Goal: Task Accomplishment & Management: Use online tool/utility

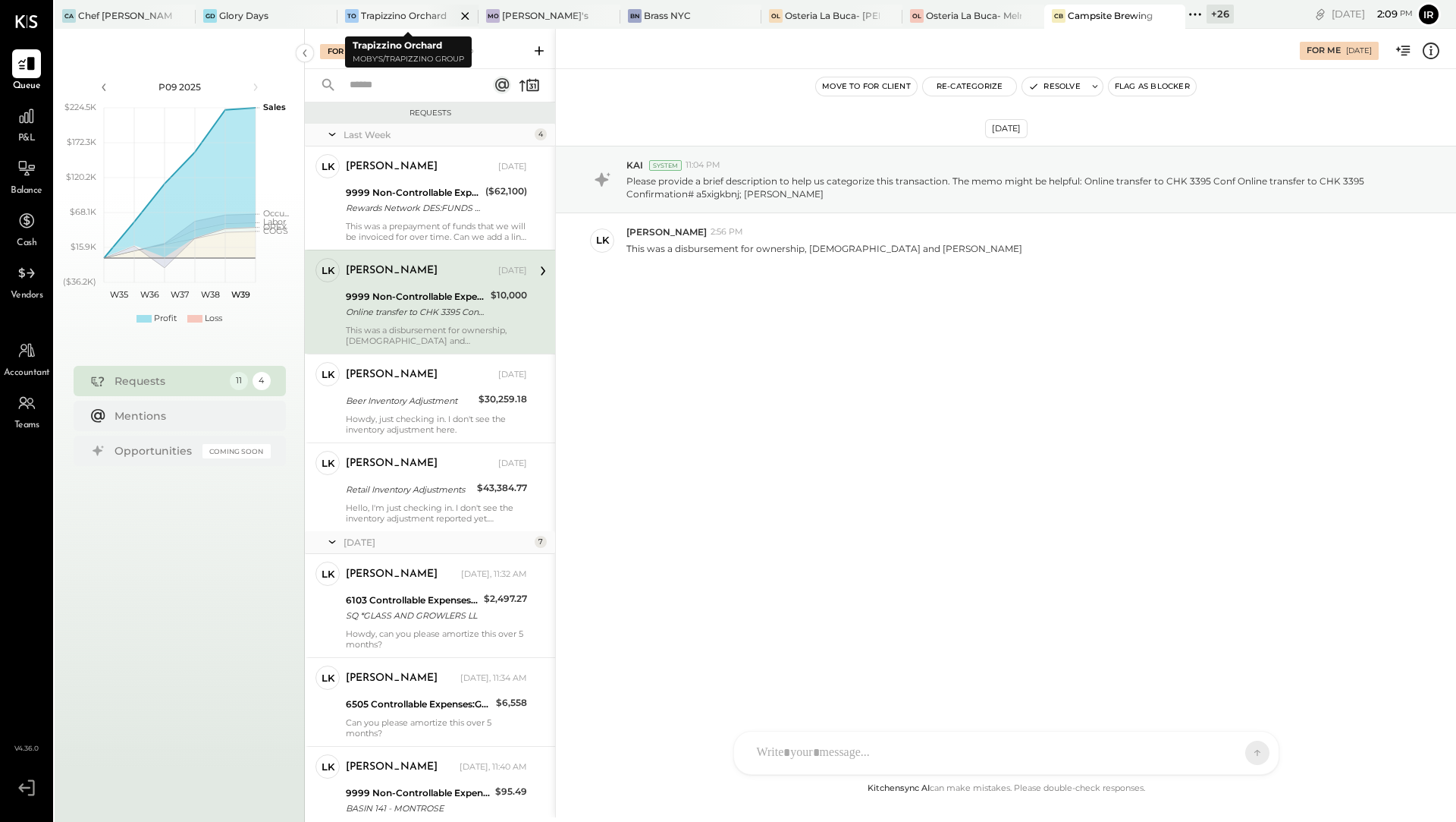
click at [409, 19] on div "Trapizzino Orchard" at bounding box center [404, 15] width 85 height 13
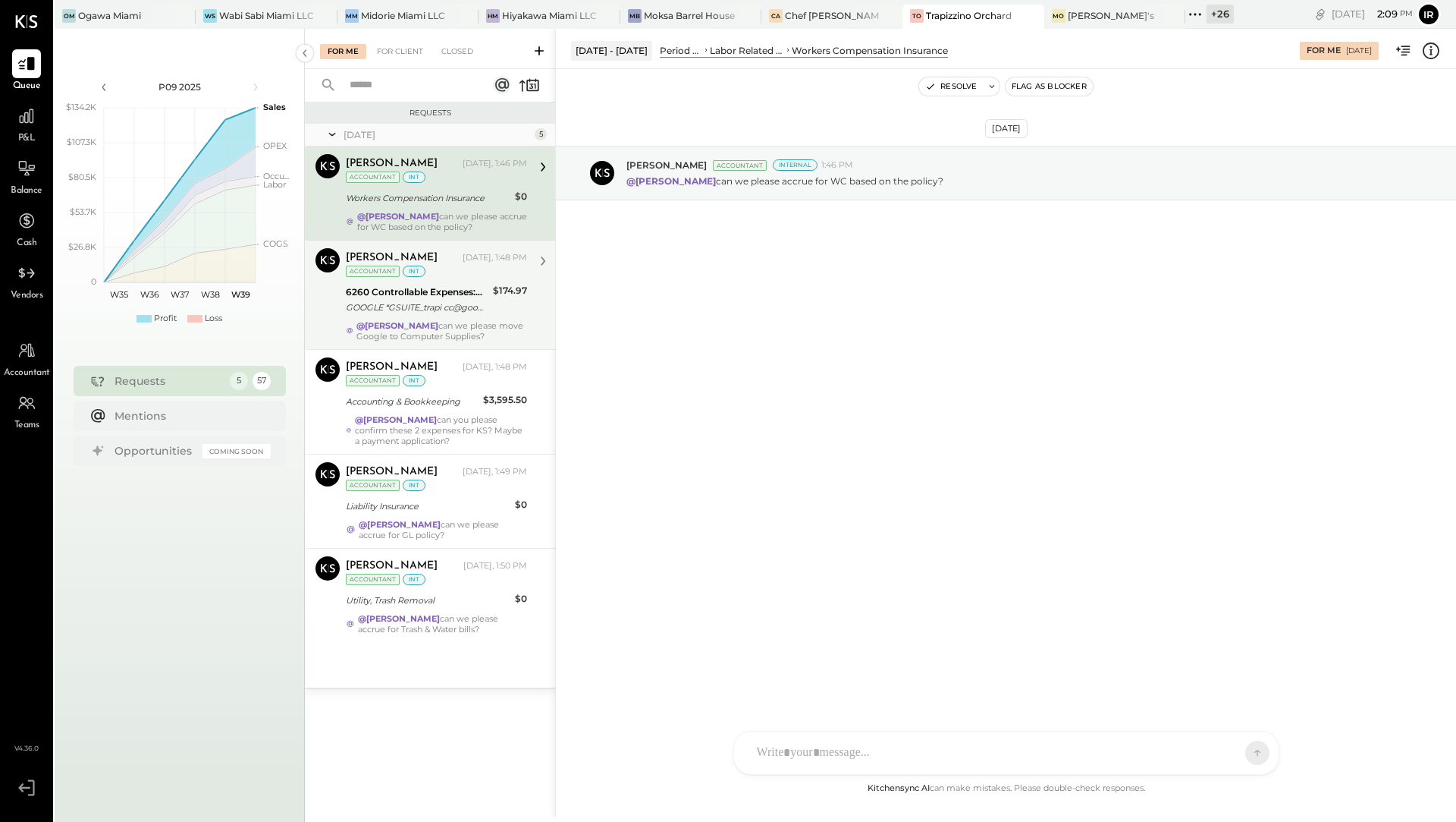
click at [408, 302] on div "GOOGLE *GSUITE_trapi cc@google.c om CA 08/01" at bounding box center [416, 306] width 142 height 15
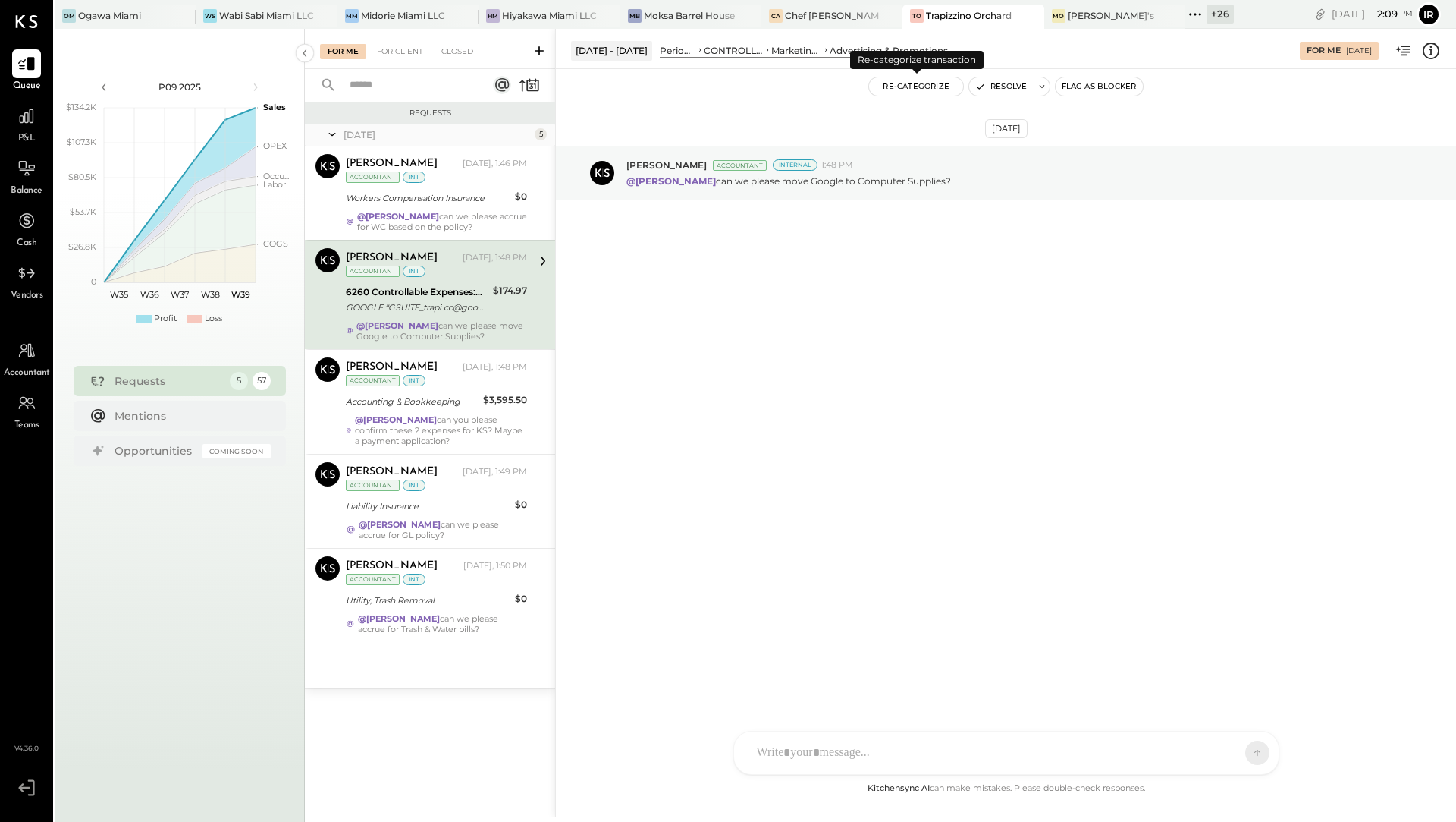
click at [922, 90] on button "Re-Categorize" at bounding box center [916, 86] width 94 height 18
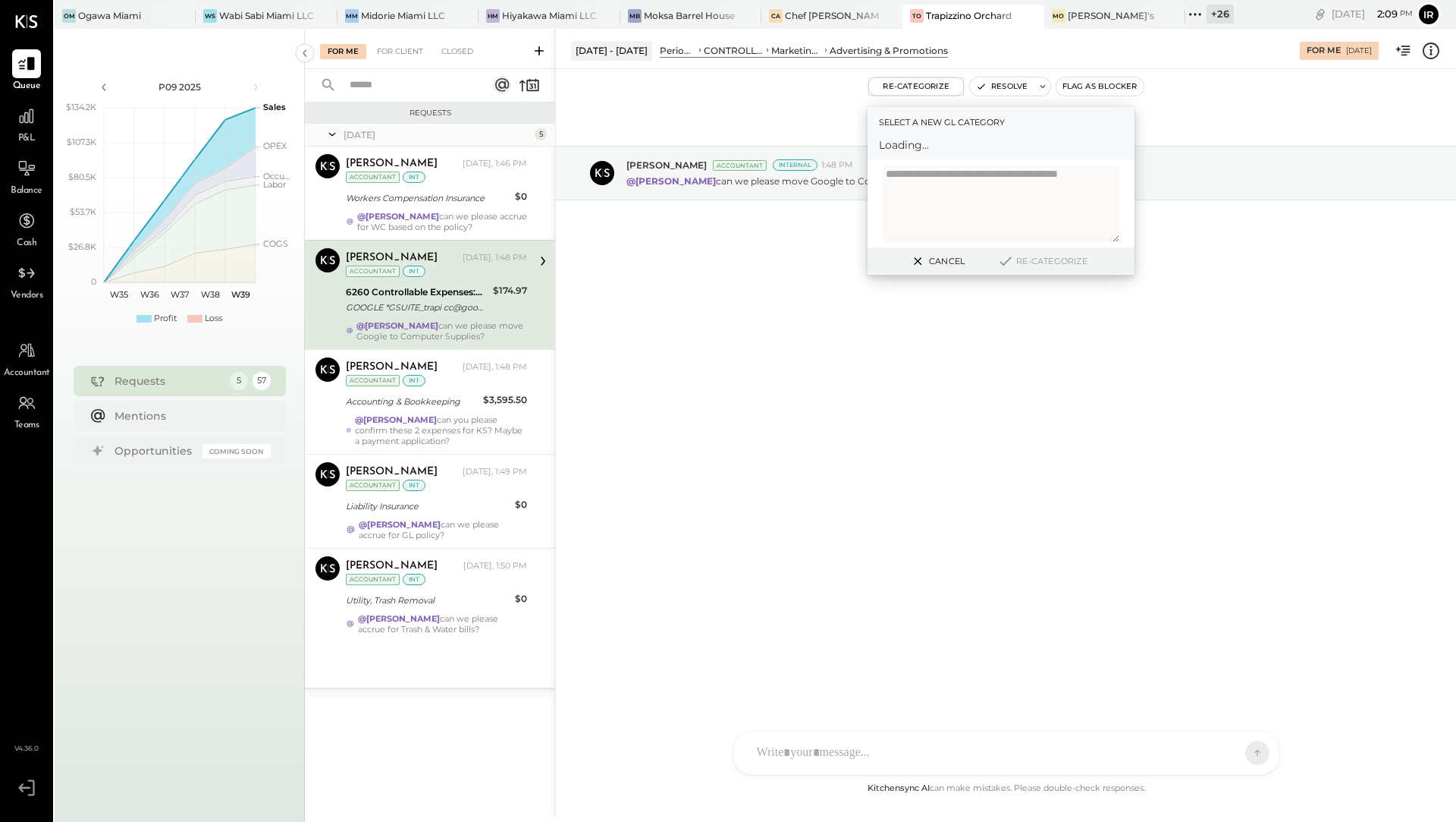
click at [958, 150] on span "Loading..." at bounding box center [1002, 144] width 244 height 15
click at [942, 148] on div at bounding box center [987, 151] width 200 height 18
type input "********"
click at [972, 192] on div "(6535) Computer Supplies, Software & IT" at bounding box center [1002, 188] width 244 height 27
click at [1053, 261] on button "Re-Categorize" at bounding box center [1042, 260] width 100 height 18
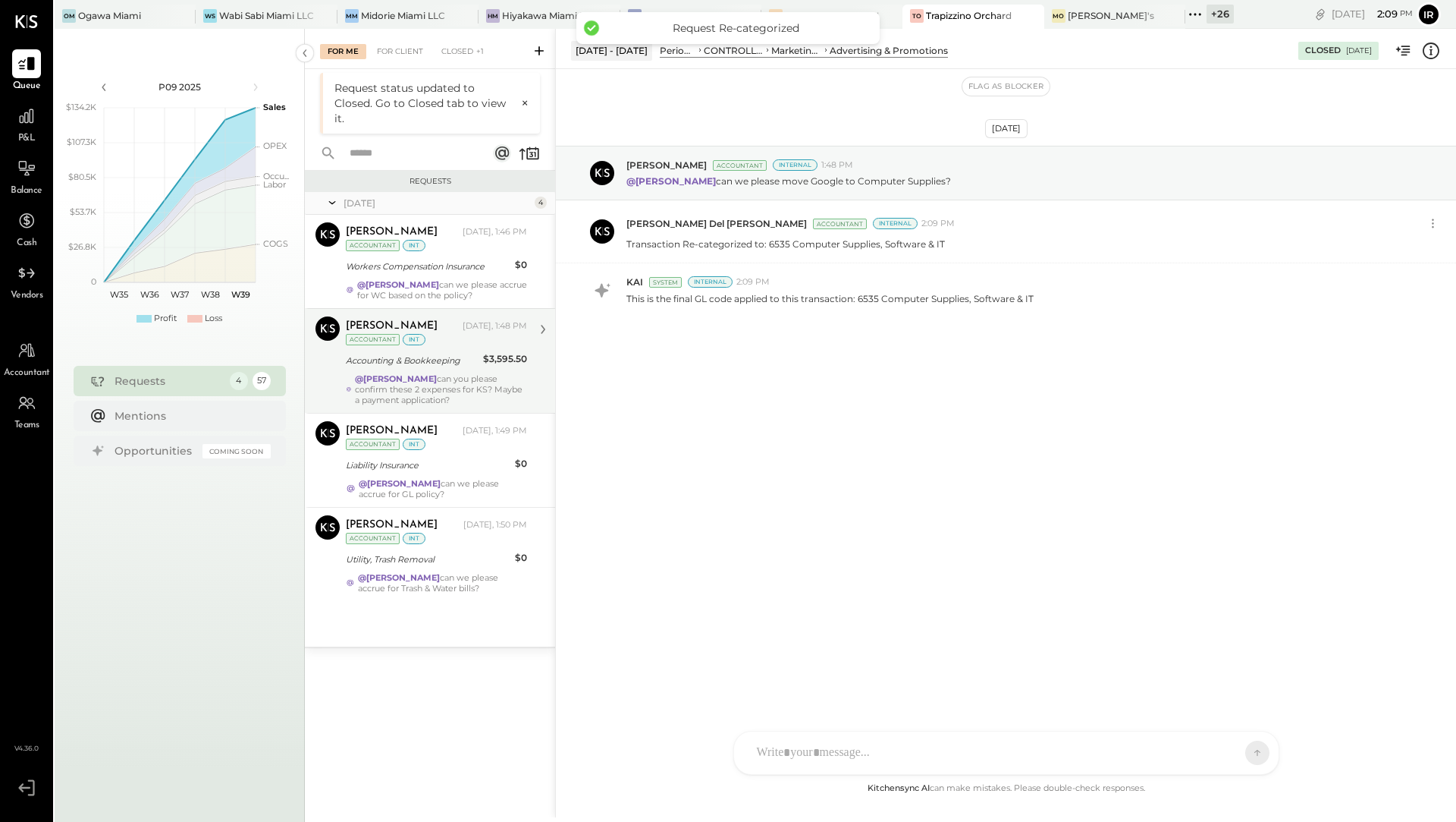
click at [440, 374] on div "@[PERSON_NAME] can you please confirm these 2 expenses for KS? Maybe a payment …" at bounding box center [440, 390] width 172 height 32
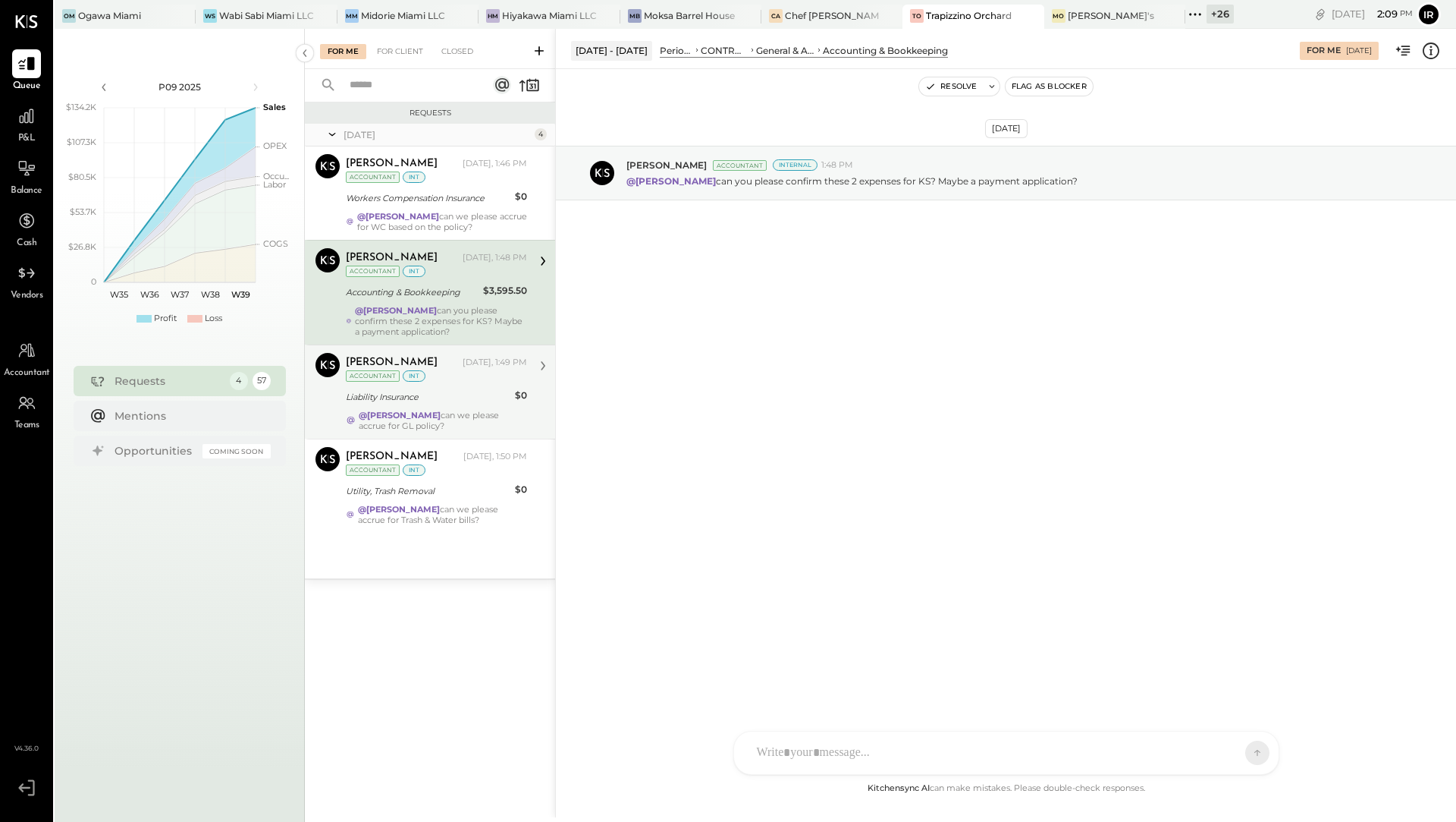
click at [433, 414] on div "@[PERSON_NAME] can we please accrue for GL policy?" at bounding box center [442, 419] width 168 height 21
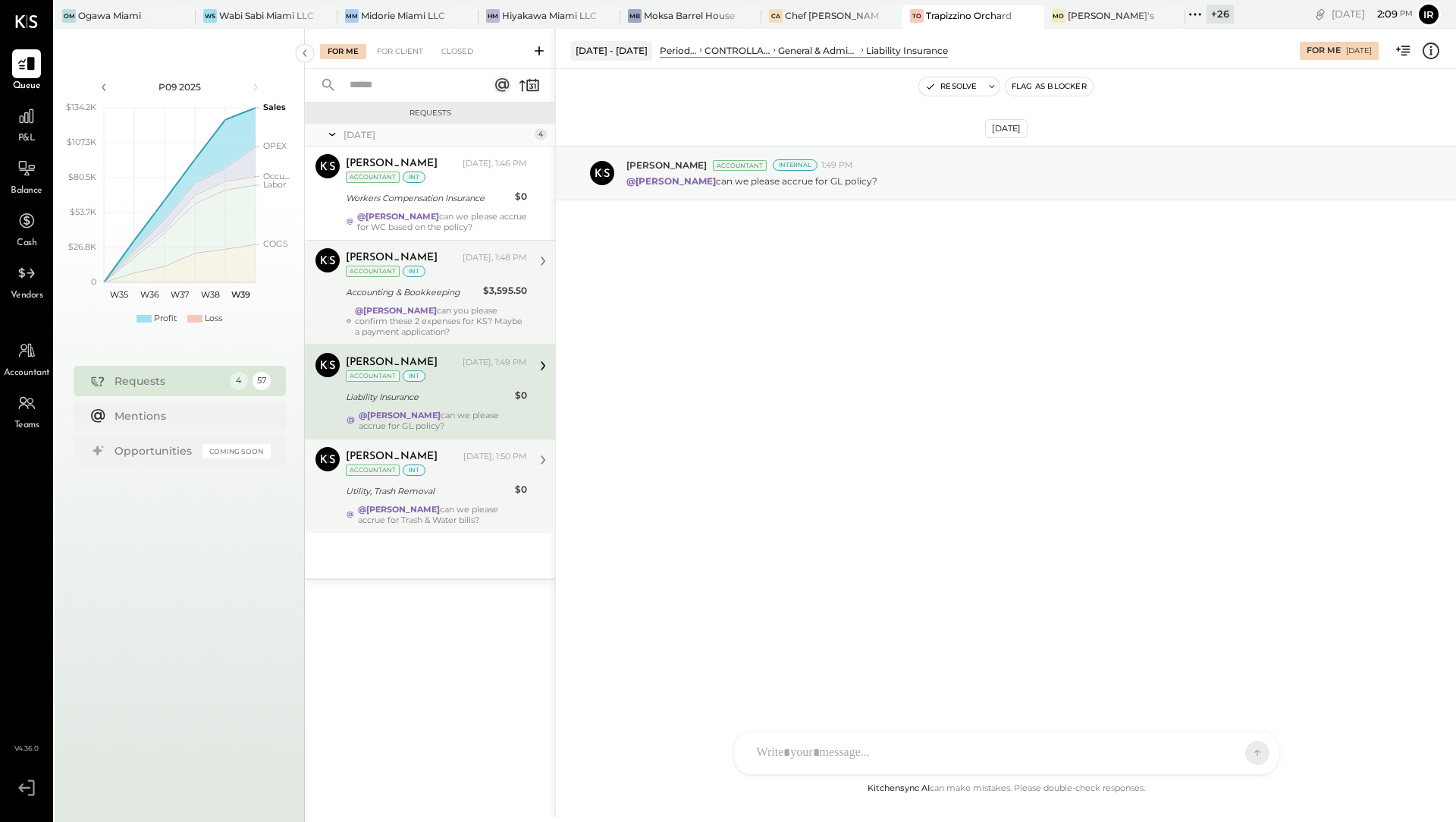
click at [412, 495] on div "Utility, Trash Removal" at bounding box center [428, 491] width 165 height 18
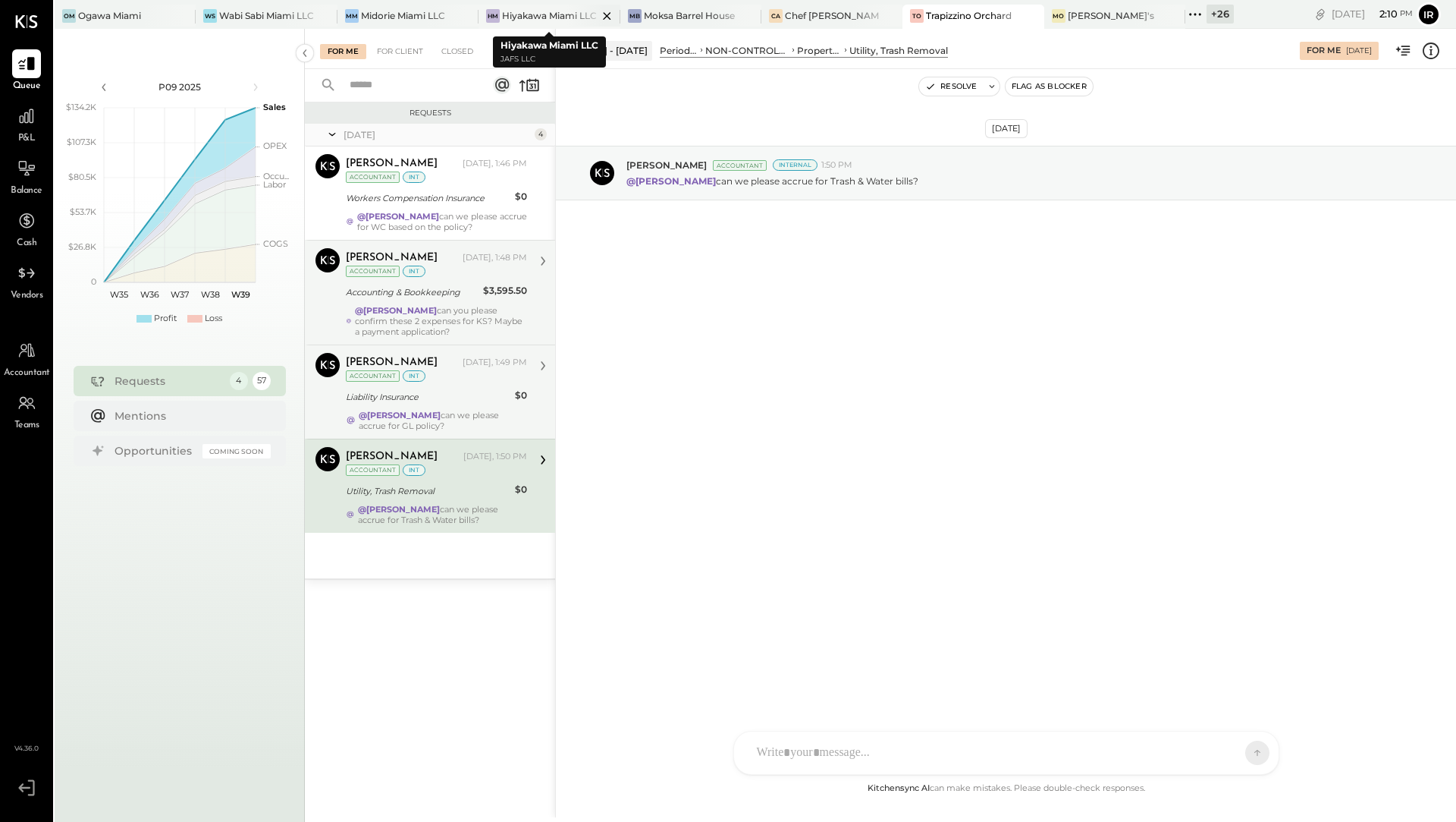
click at [528, 18] on div "Hiyakawa Miami LLC" at bounding box center [549, 15] width 94 height 13
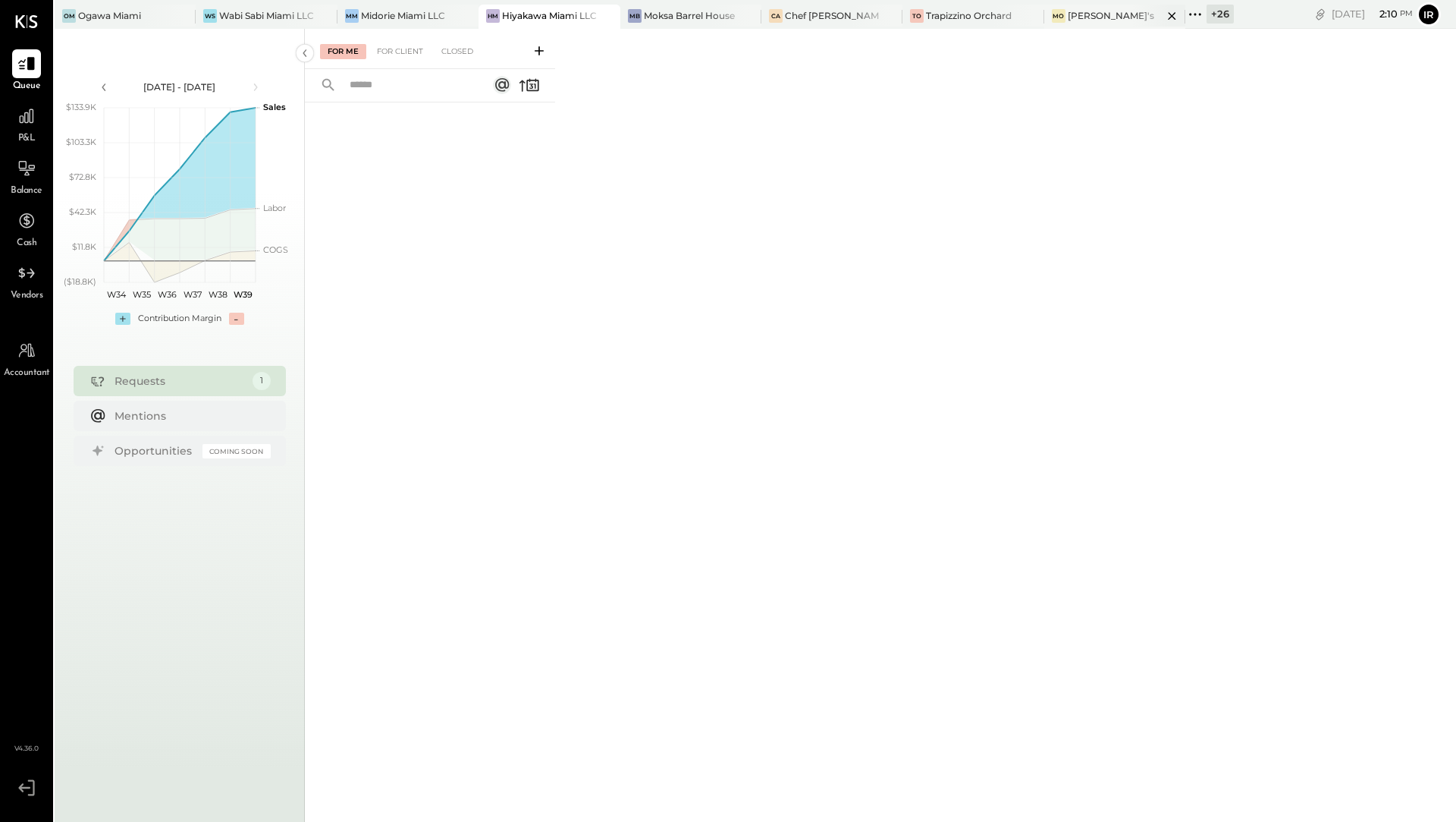
click at [1081, 15] on div "[PERSON_NAME]'s" at bounding box center [1111, 15] width 86 height 13
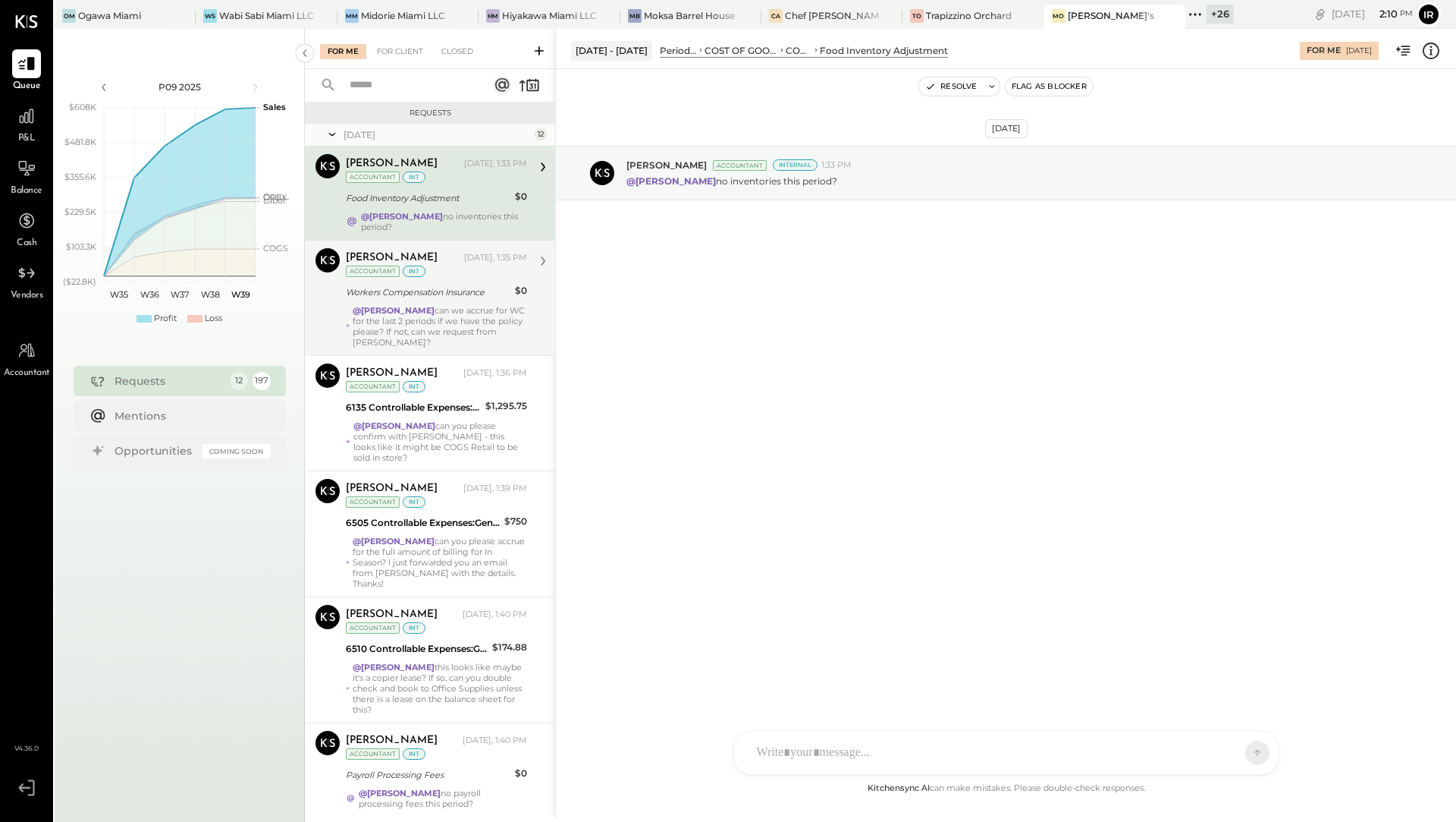
click at [436, 285] on div "Workers Compensation Insurance" at bounding box center [428, 291] width 165 height 15
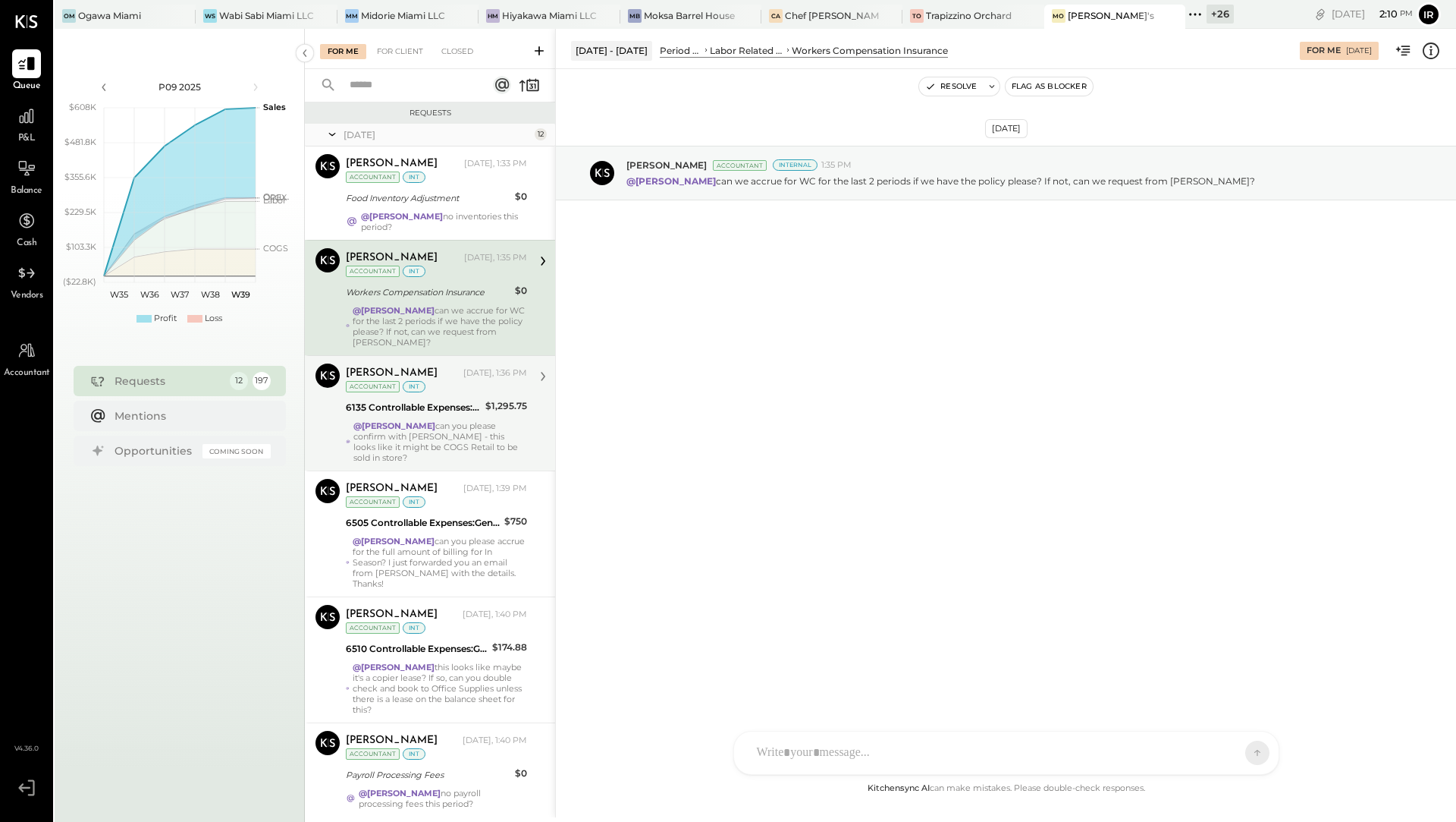
click at [397, 404] on div "6135 Controllable Expenses:Direct Operating Expenses:Laundry, Linens, & Uniforms" at bounding box center [413, 407] width 135 height 15
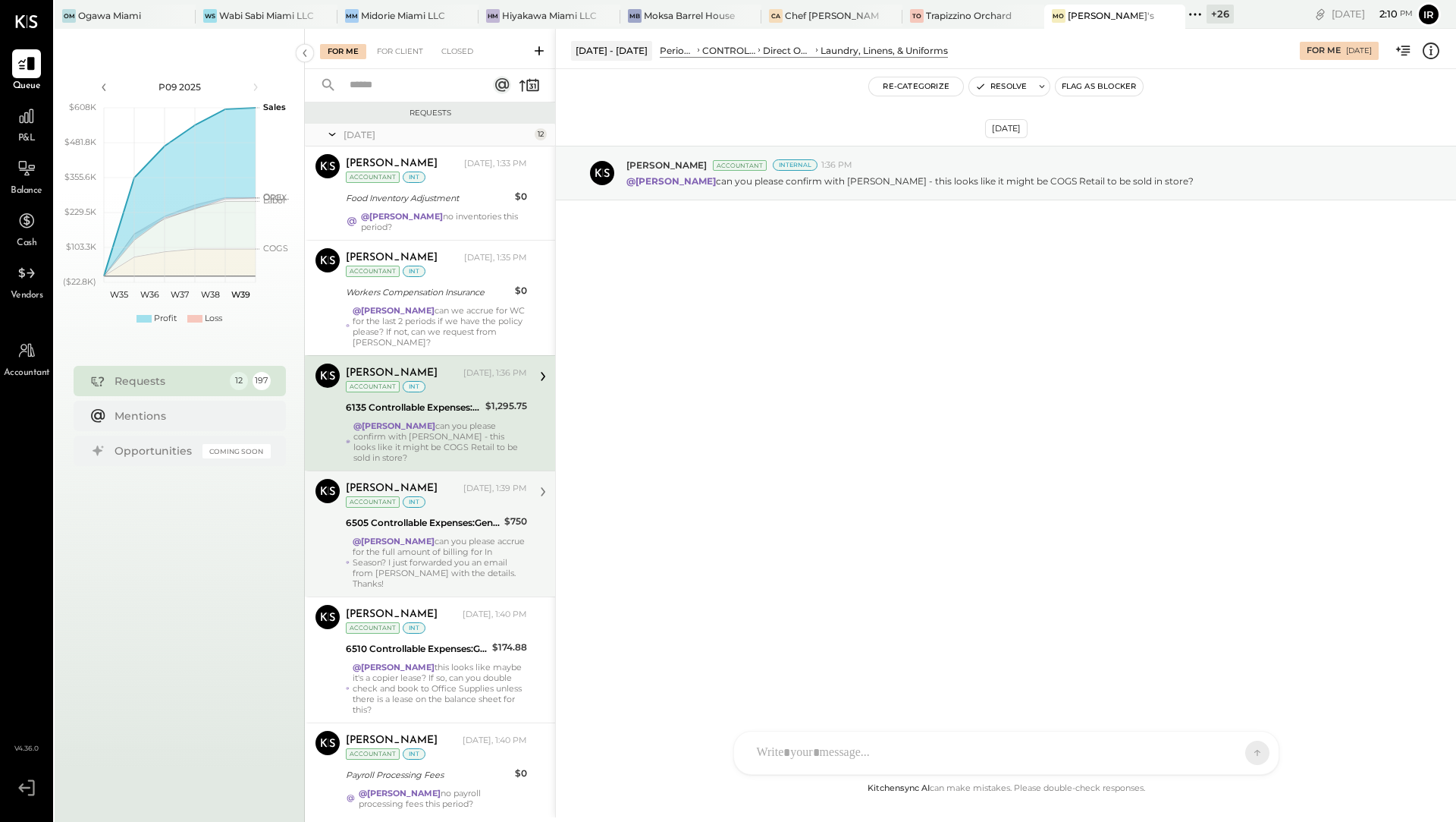
click at [385, 536] on strong "@[PERSON_NAME]" at bounding box center [394, 541] width 81 height 11
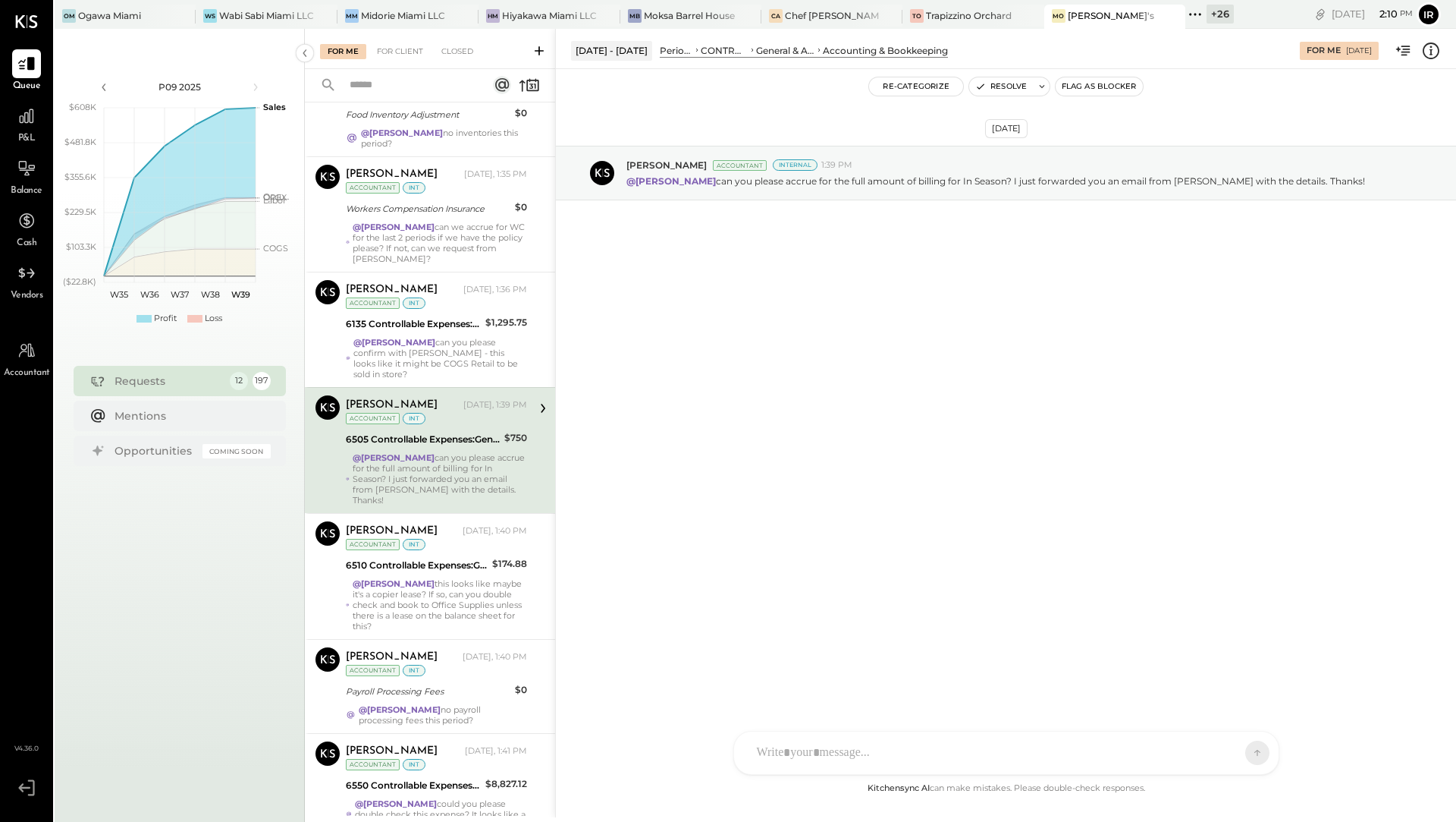
scroll to position [101, 0]
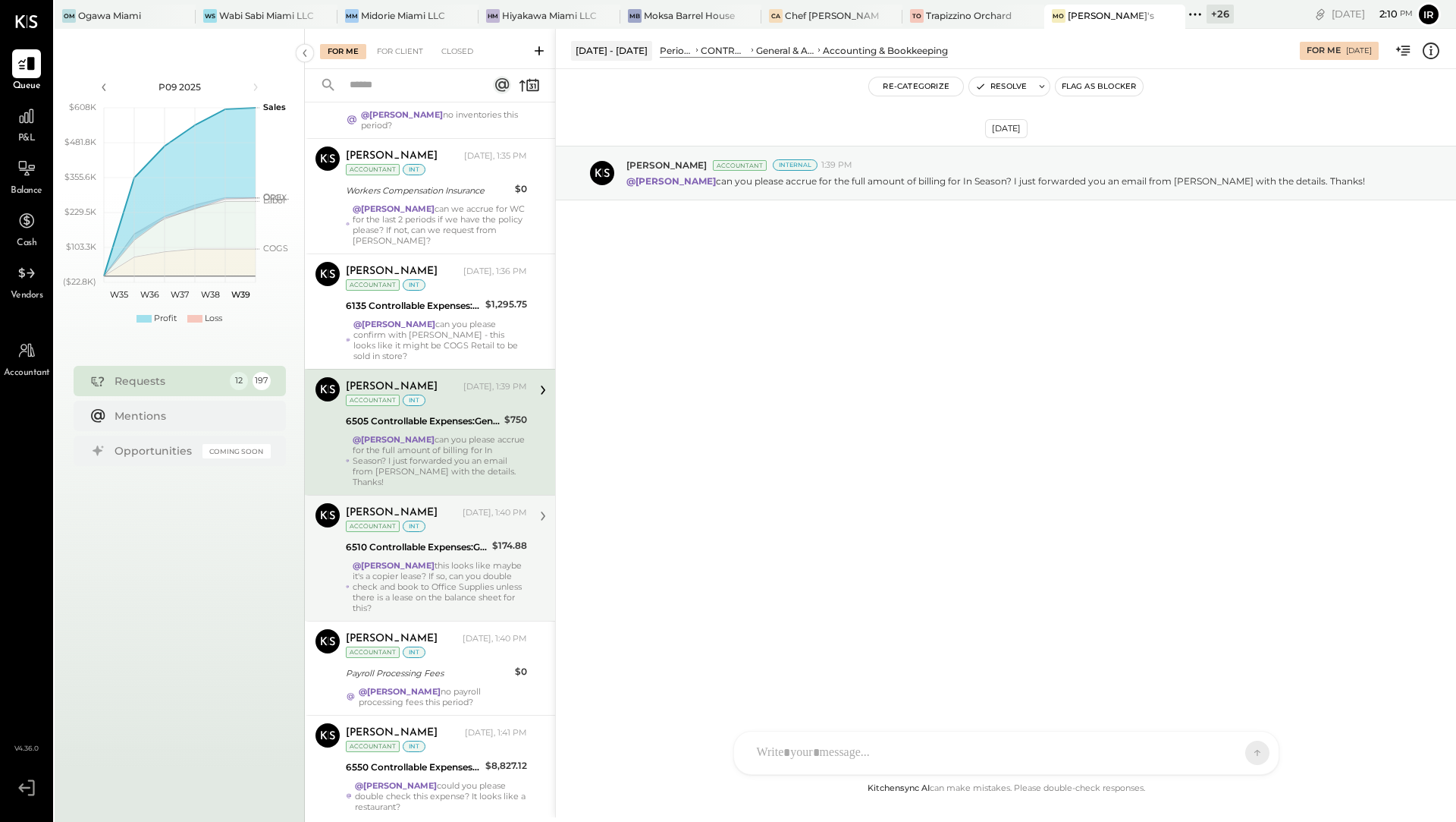
click at [385, 538] on div "6510 Controllable Expenses:General & Administrative Expenses:Consulting" at bounding box center [416, 547] width 142 height 18
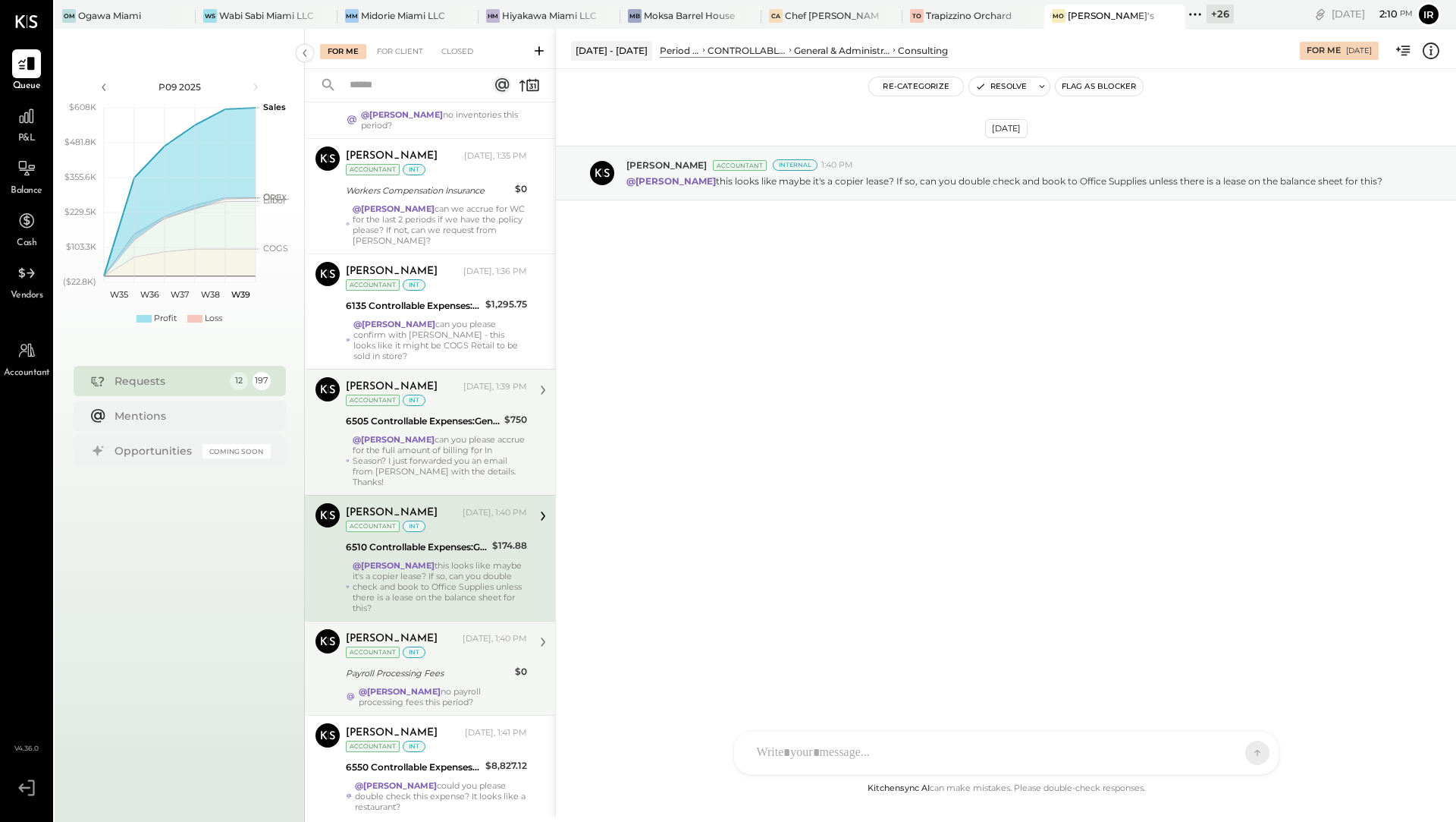
click at [357, 686] on div "@[PERSON_NAME] no payroll processing fees this period?" at bounding box center [436, 696] width 181 height 21
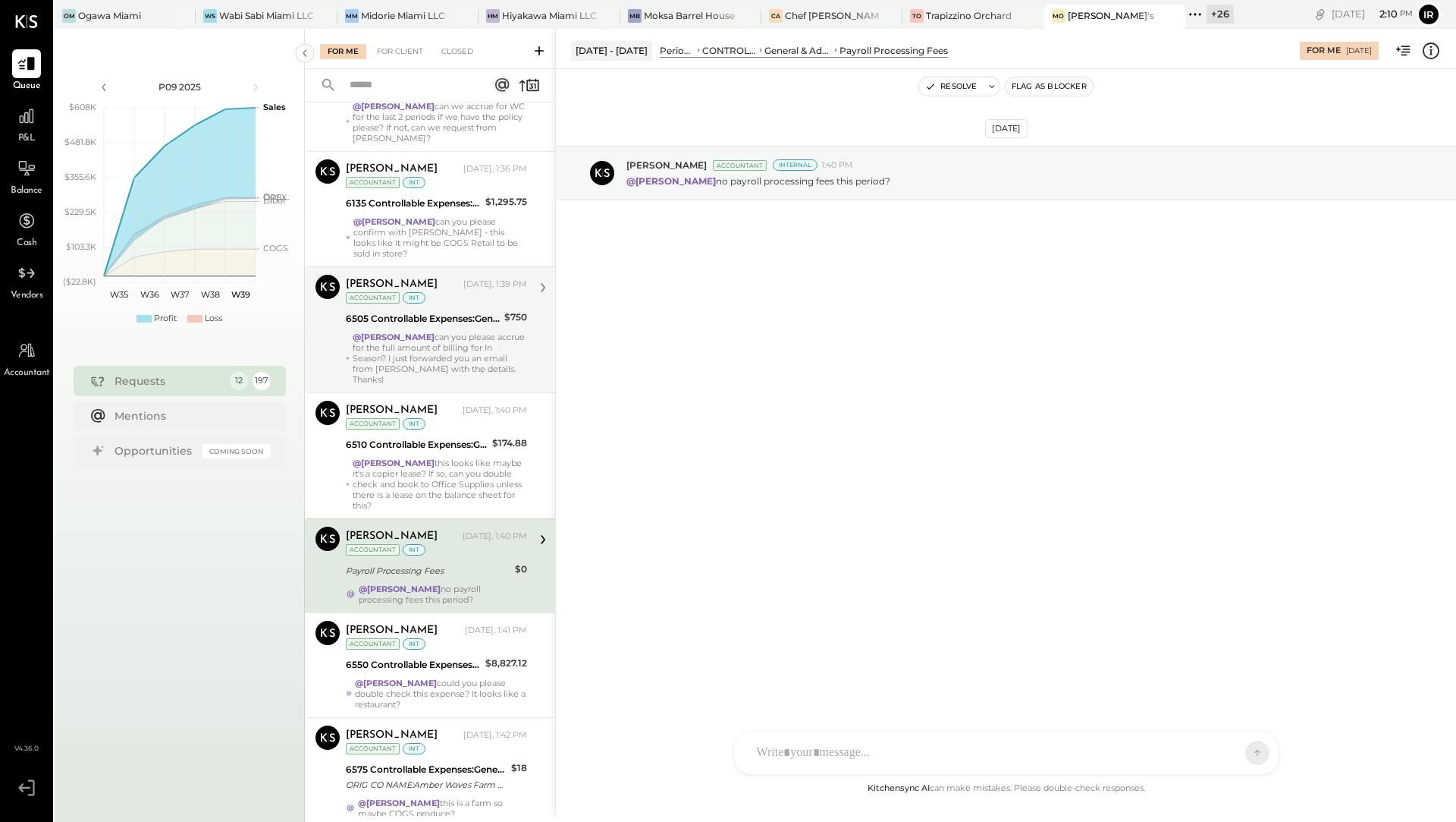
scroll to position [207, 0]
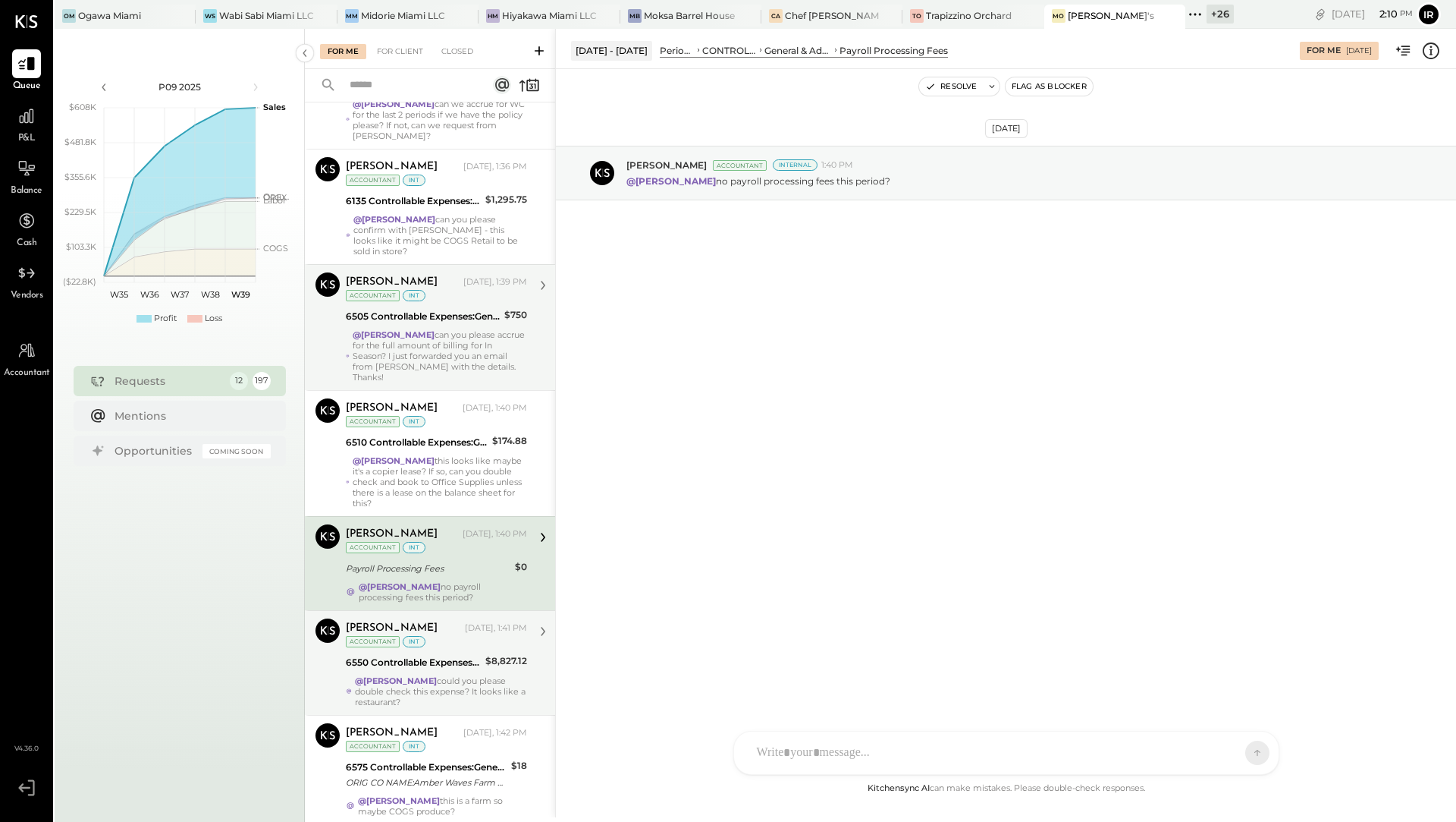
click at [392, 655] on div "6550 Controllable Expenses:General & Administrative Expenses:Dues & Subscriptio…" at bounding box center [413, 662] width 135 height 15
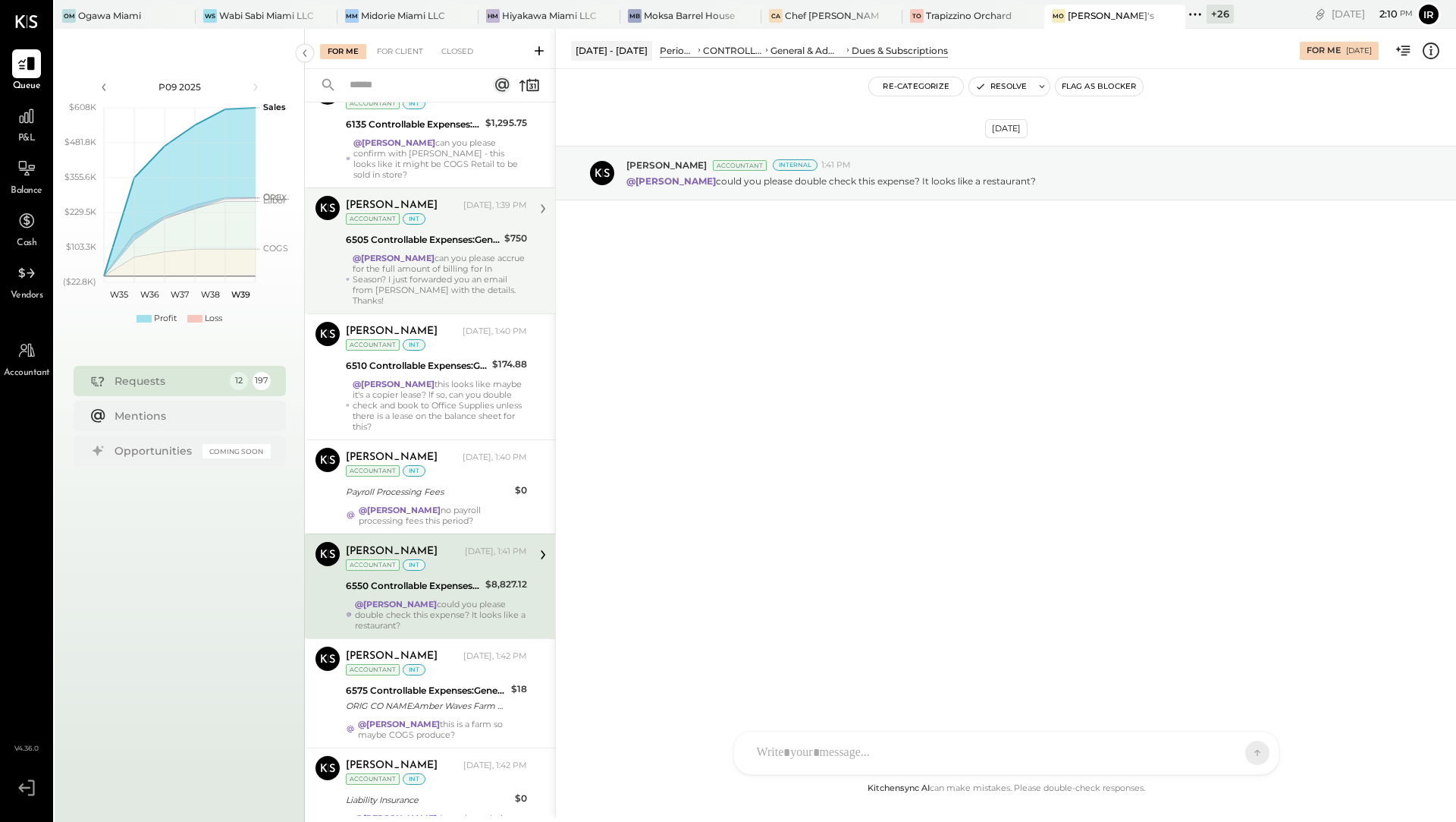
scroll to position [290, 0]
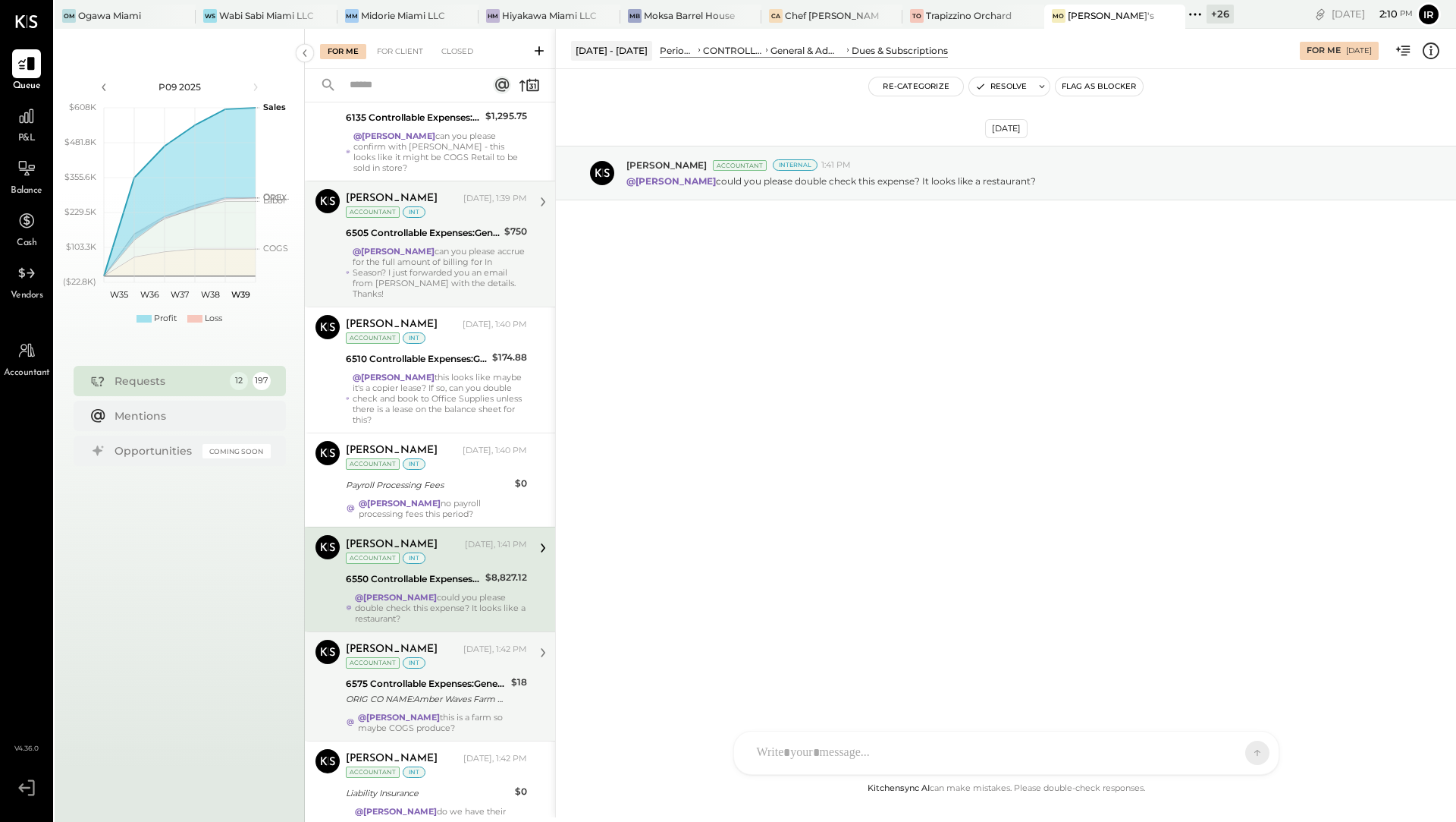
click at [391, 676] on div "6575 Controllable Expenses:General & Administrative Expenses:Office Supplies & …" at bounding box center [426, 683] width 161 height 15
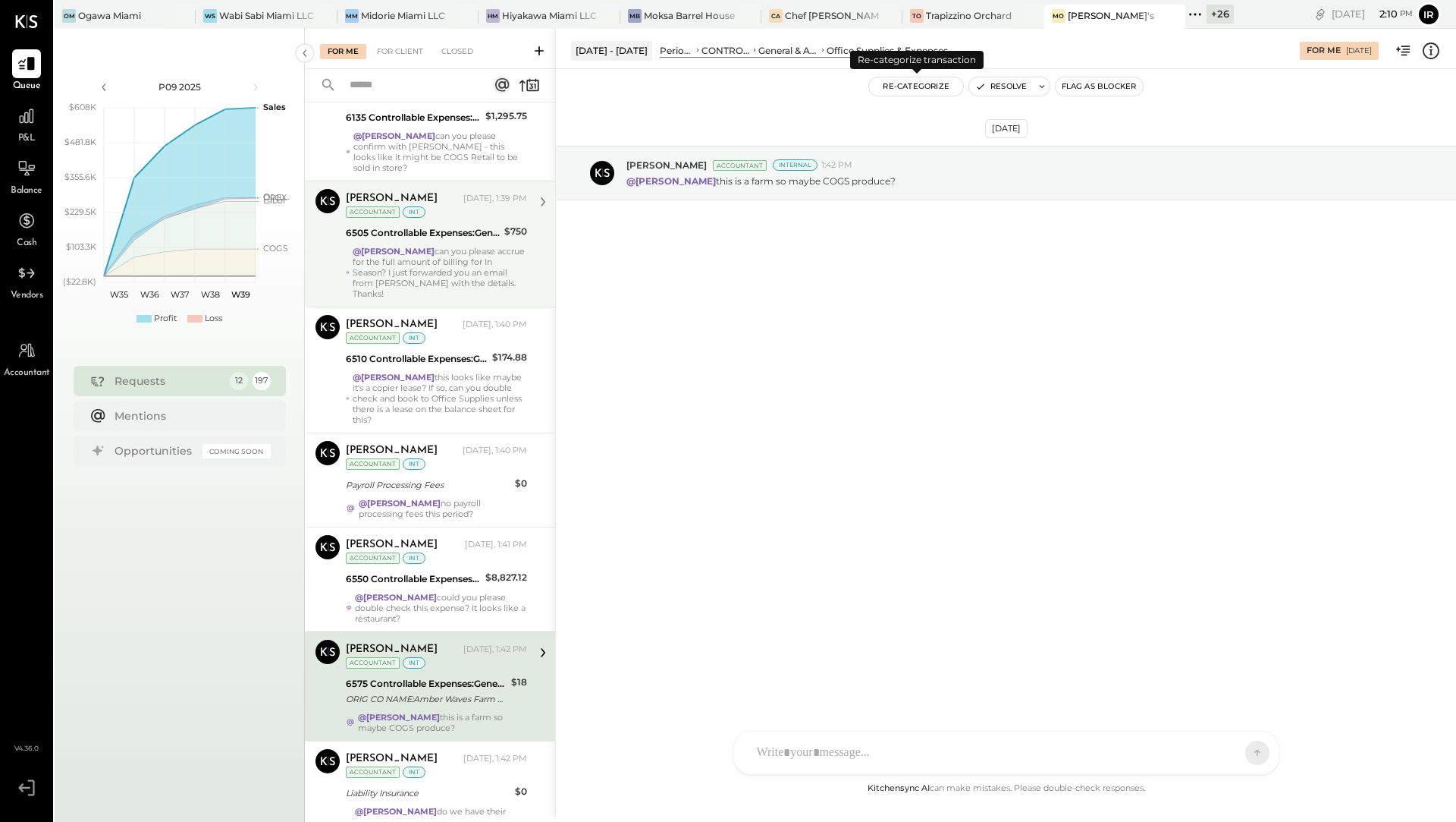
click at [899, 86] on button "Re-Categorize" at bounding box center [916, 86] width 94 height 18
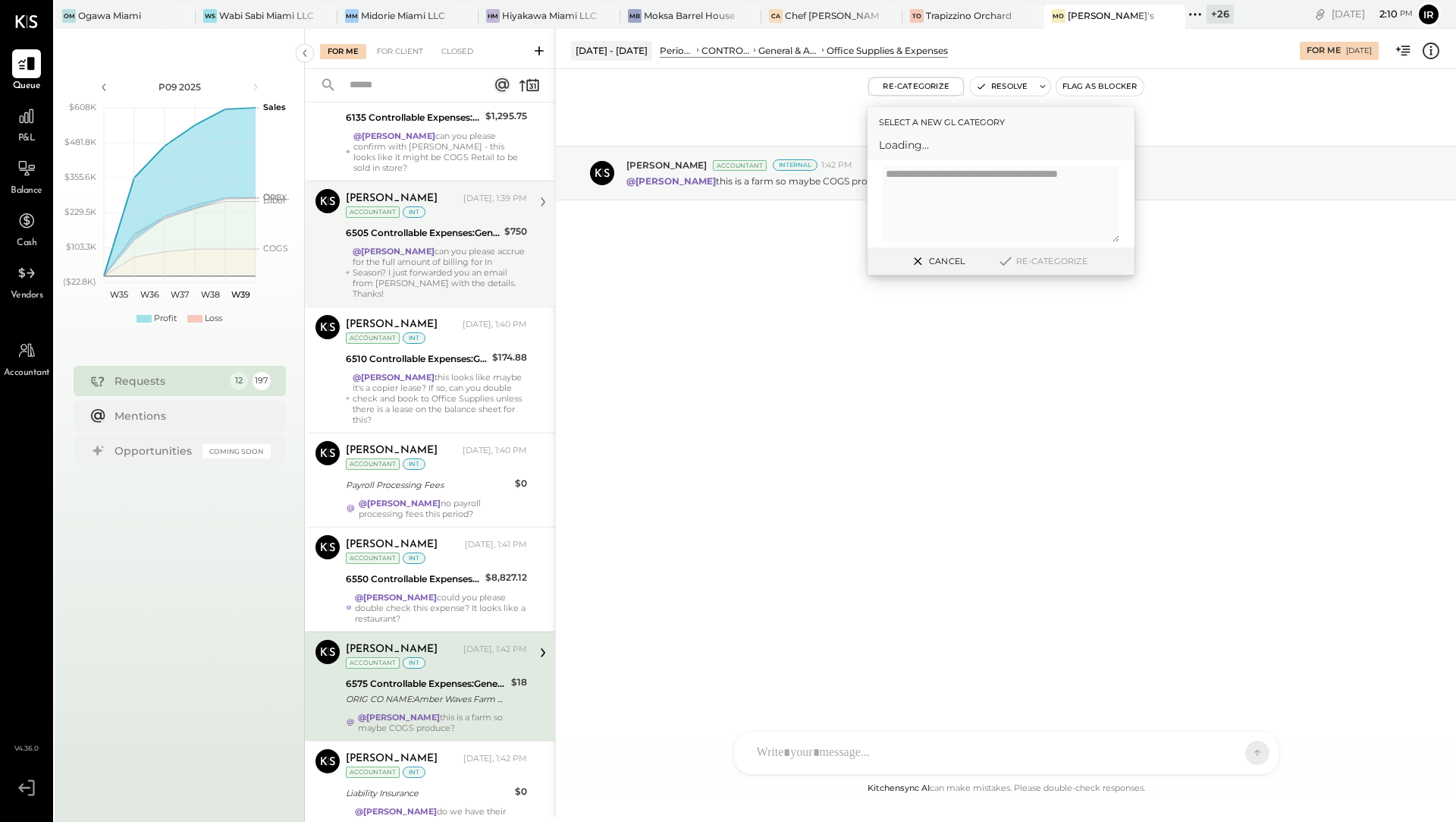
click at [940, 151] on span "Loading..." at bounding box center [1002, 144] width 244 height 15
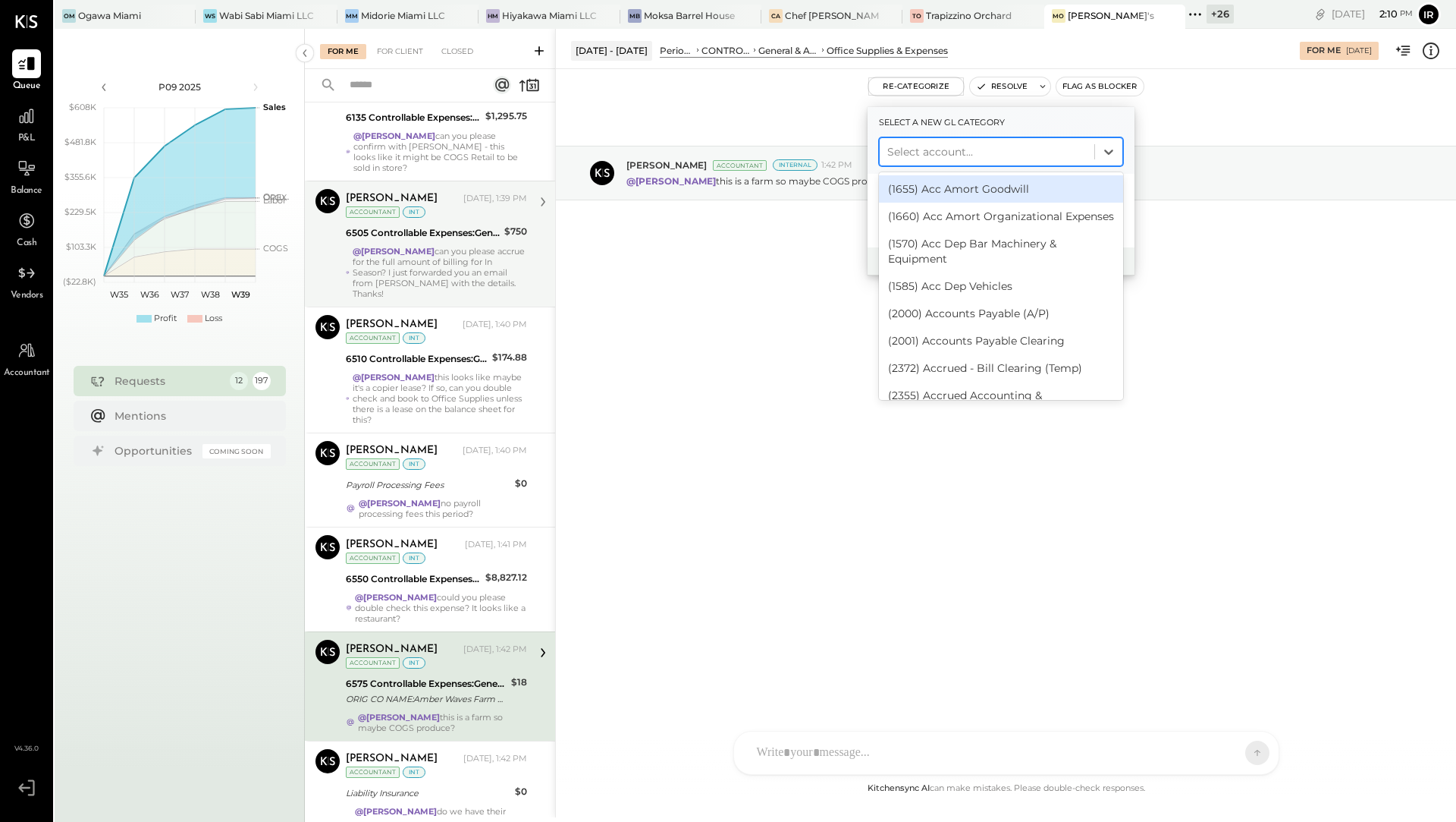
click at [940, 151] on div at bounding box center [987, 151] width 200 height 18
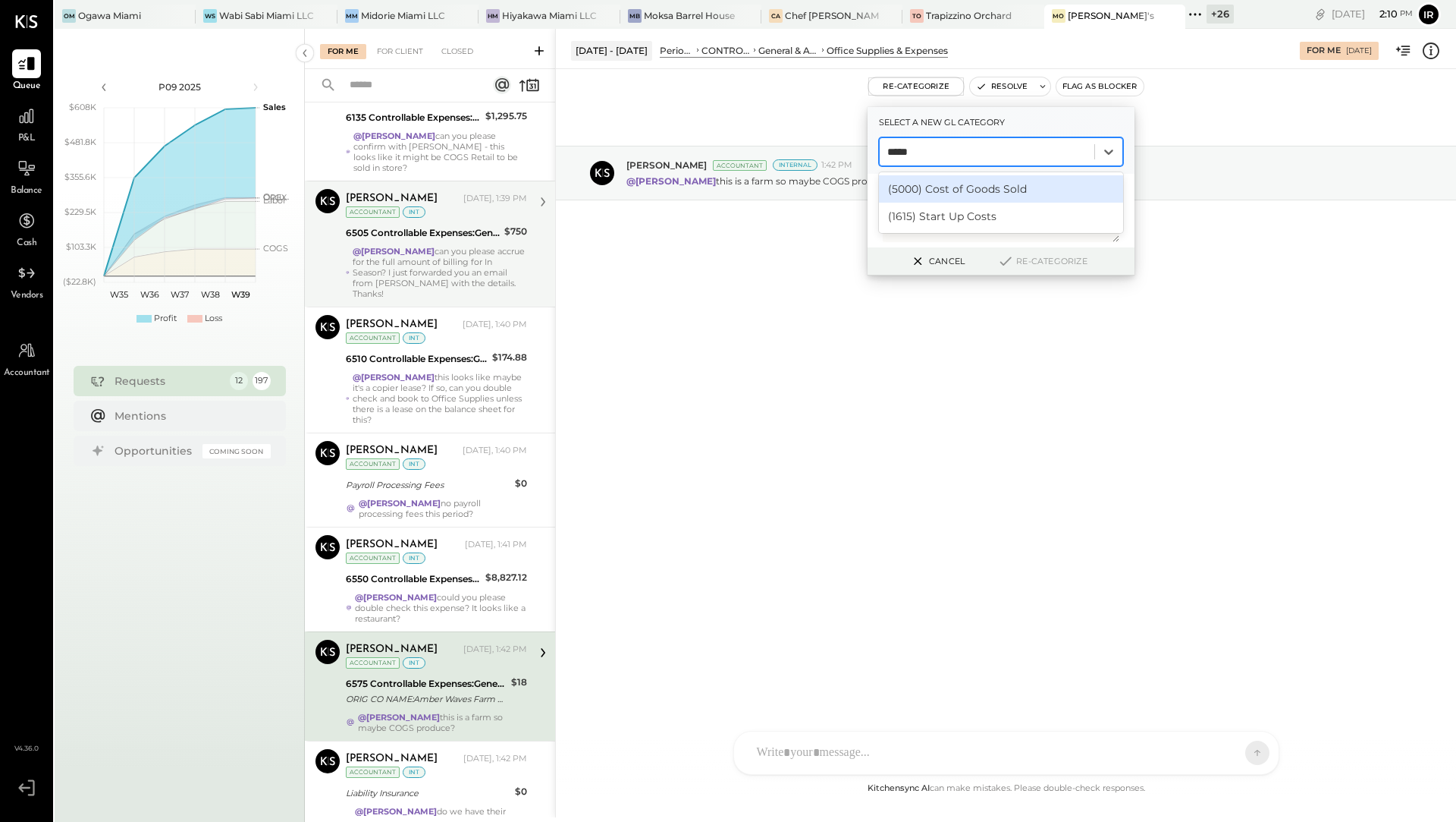
type input "******"
click at [1018, 189] on div "(5000) Cost of Goods Sold" at bounding box center [1002, 188] width 244 height 27
click at [1070, 262] on button "Re-Categorize" at bounding box center [1042, 260] width 100 height 18
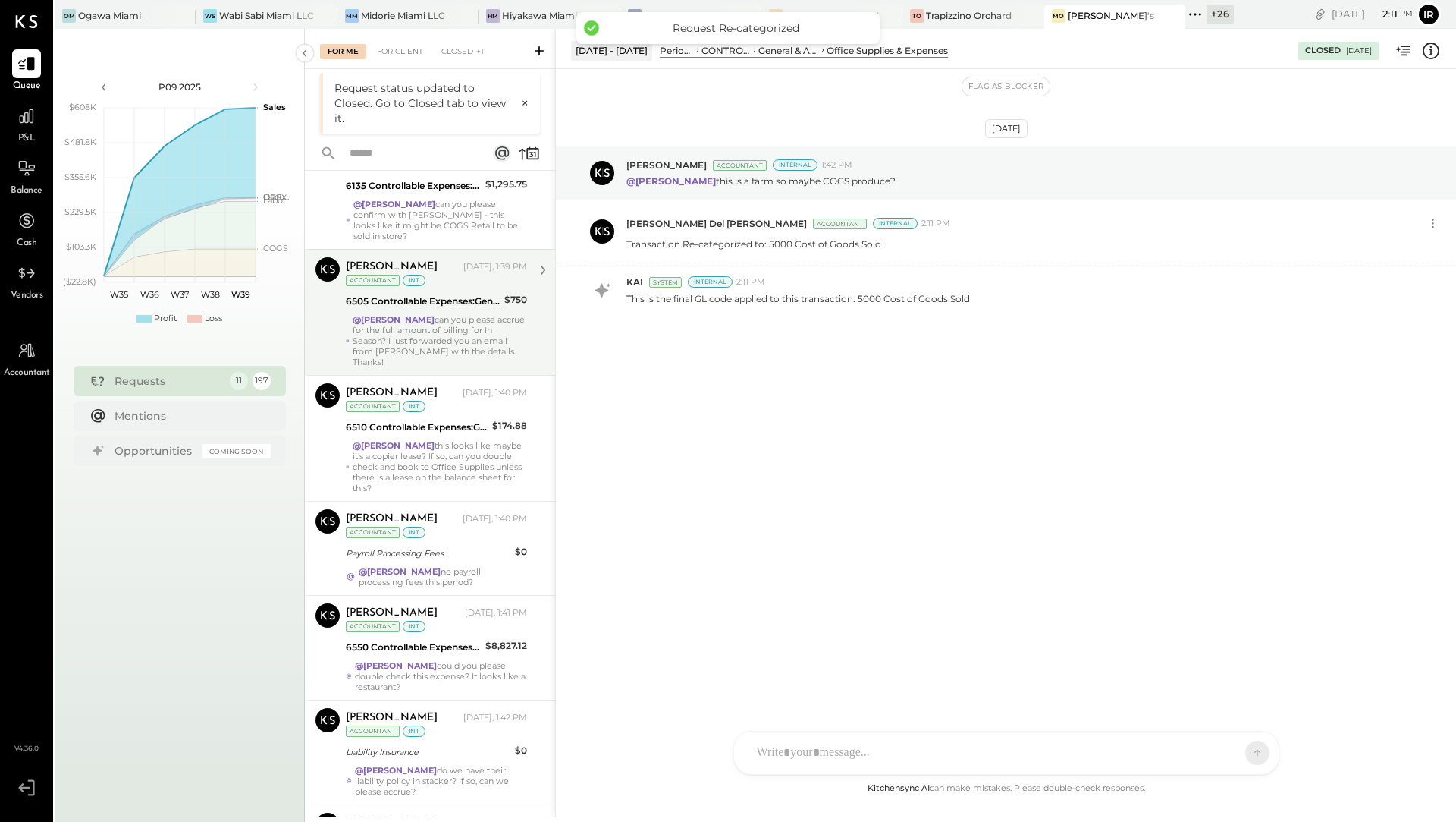
scroll to position [410, 0]
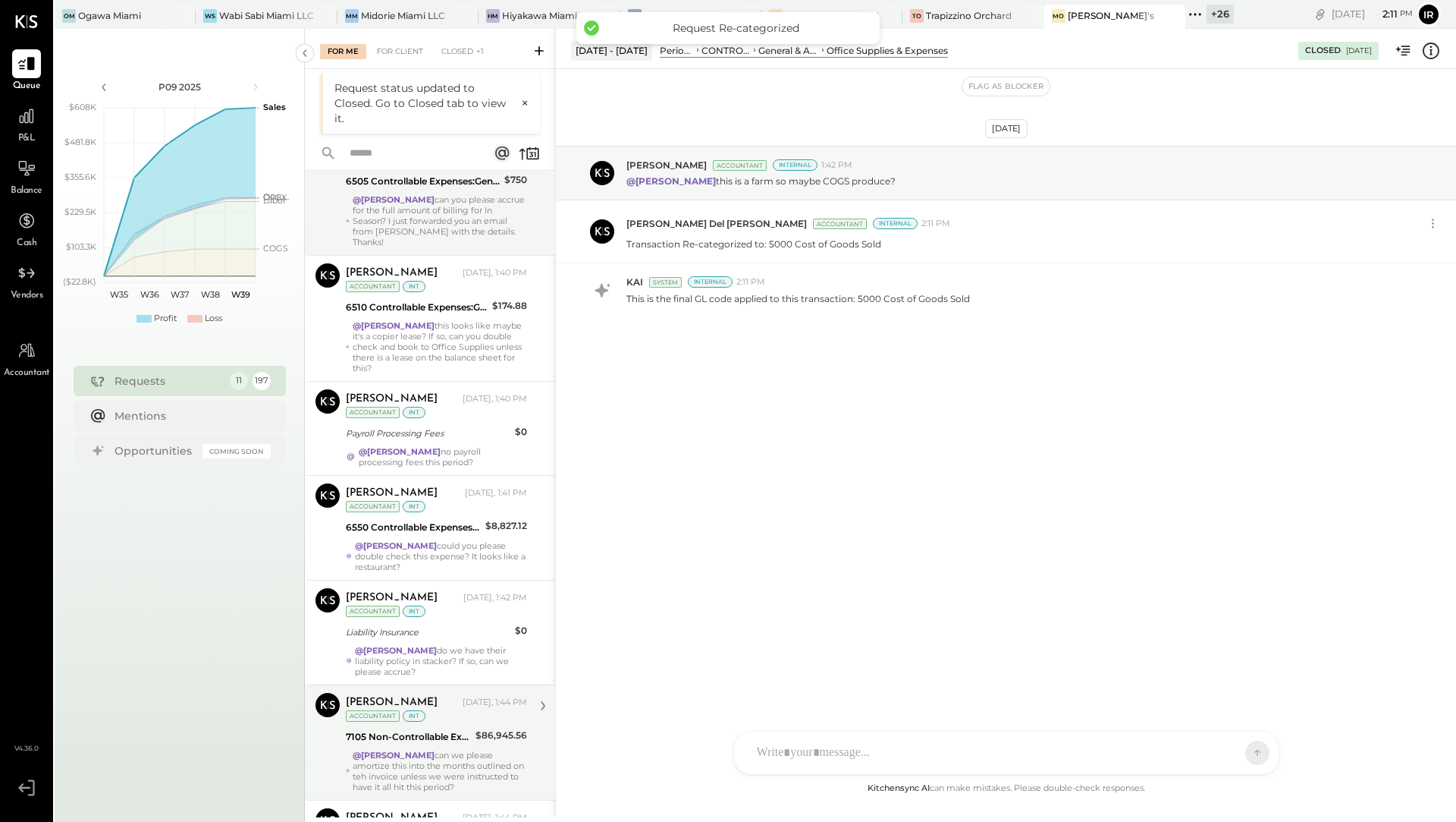
click at [399, 749] on strong "@[PERSON_NAME]" at bounding box center [394, 754] width 81 height 11
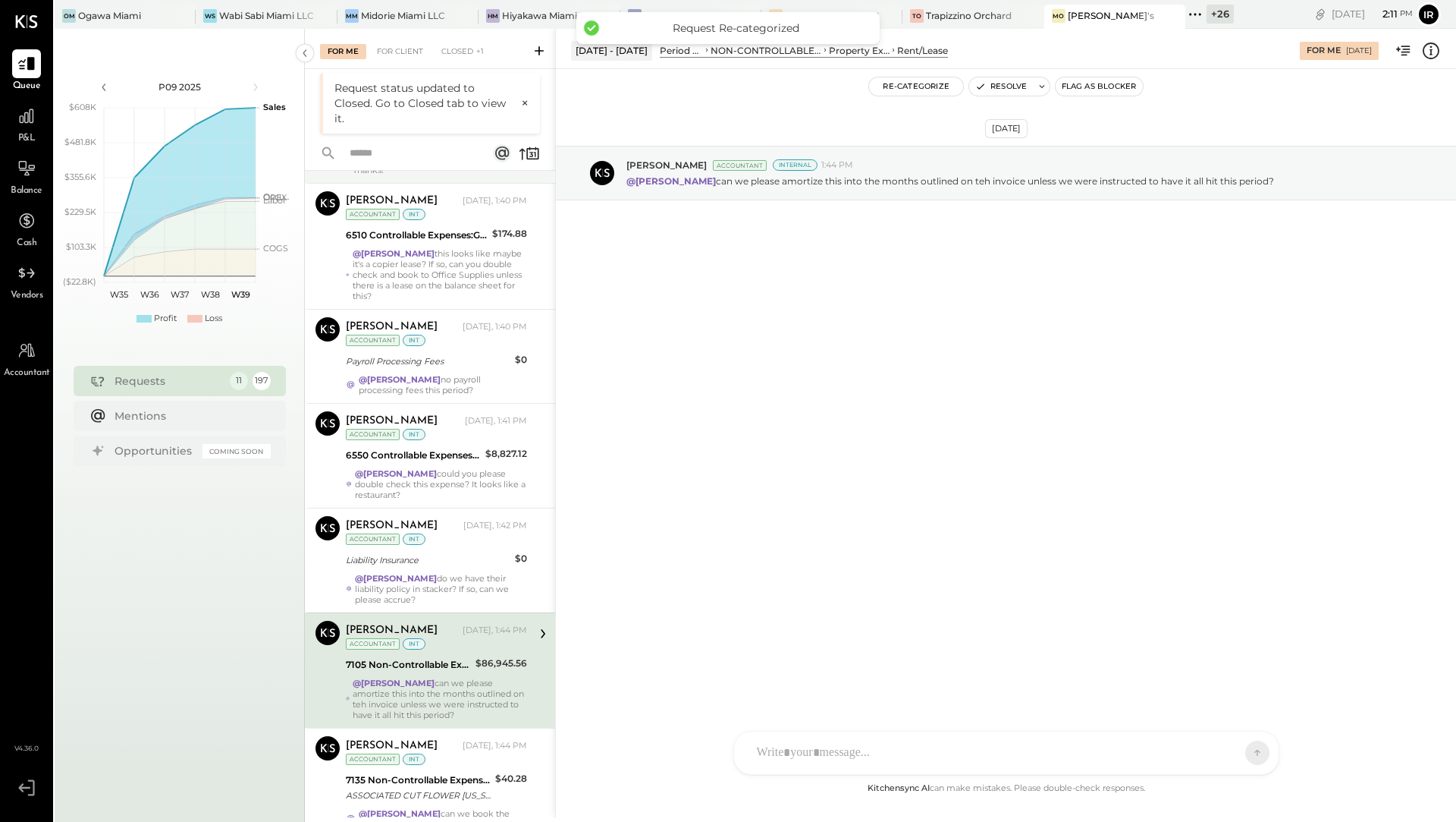
scroll to position [485, 0]
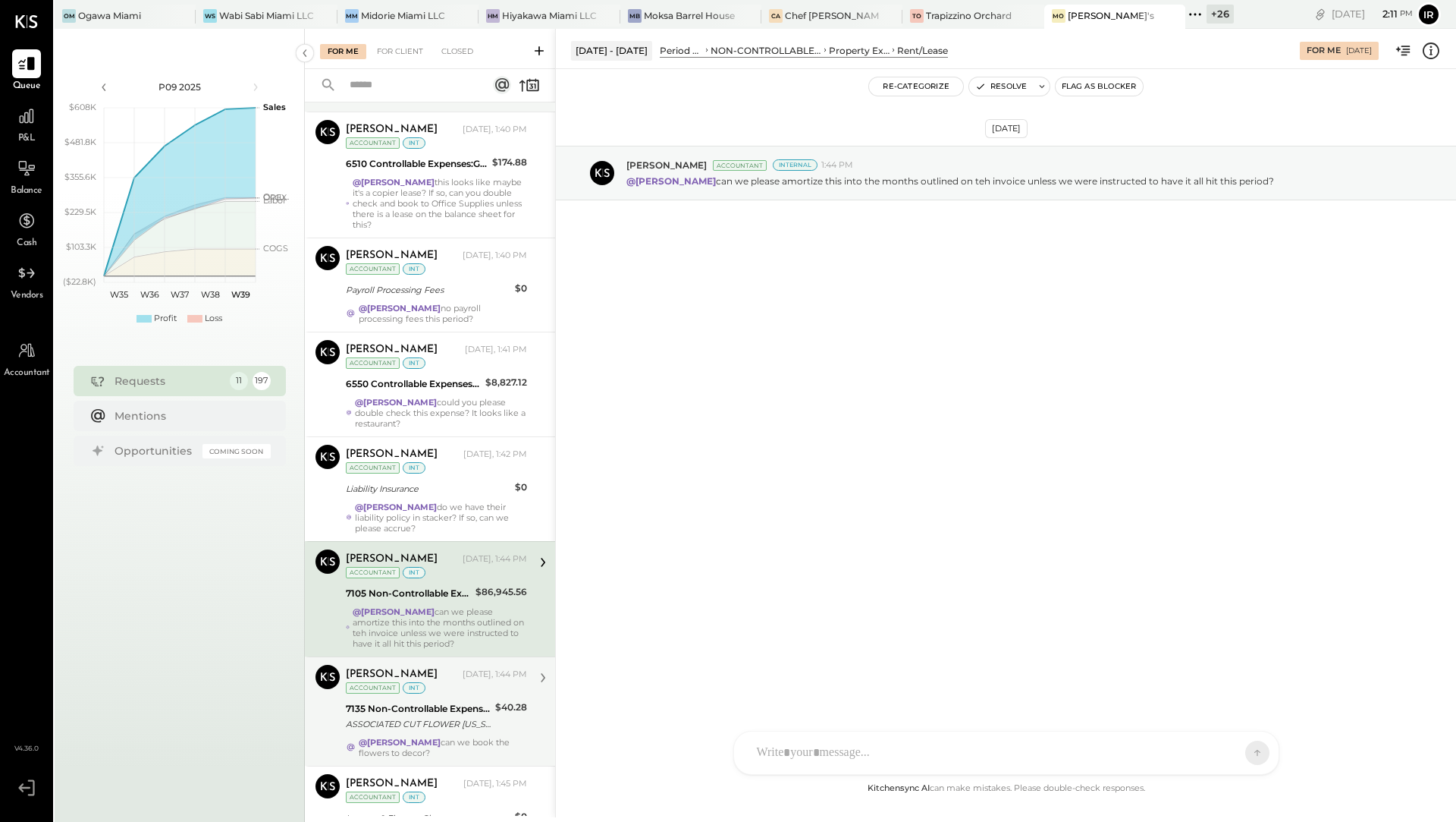
click at [411, 716] on div "ASSOCIATED CUT FLOWER [US_STATE] N Y 08/12" at bounding box center [418, 723] width 145 height 15
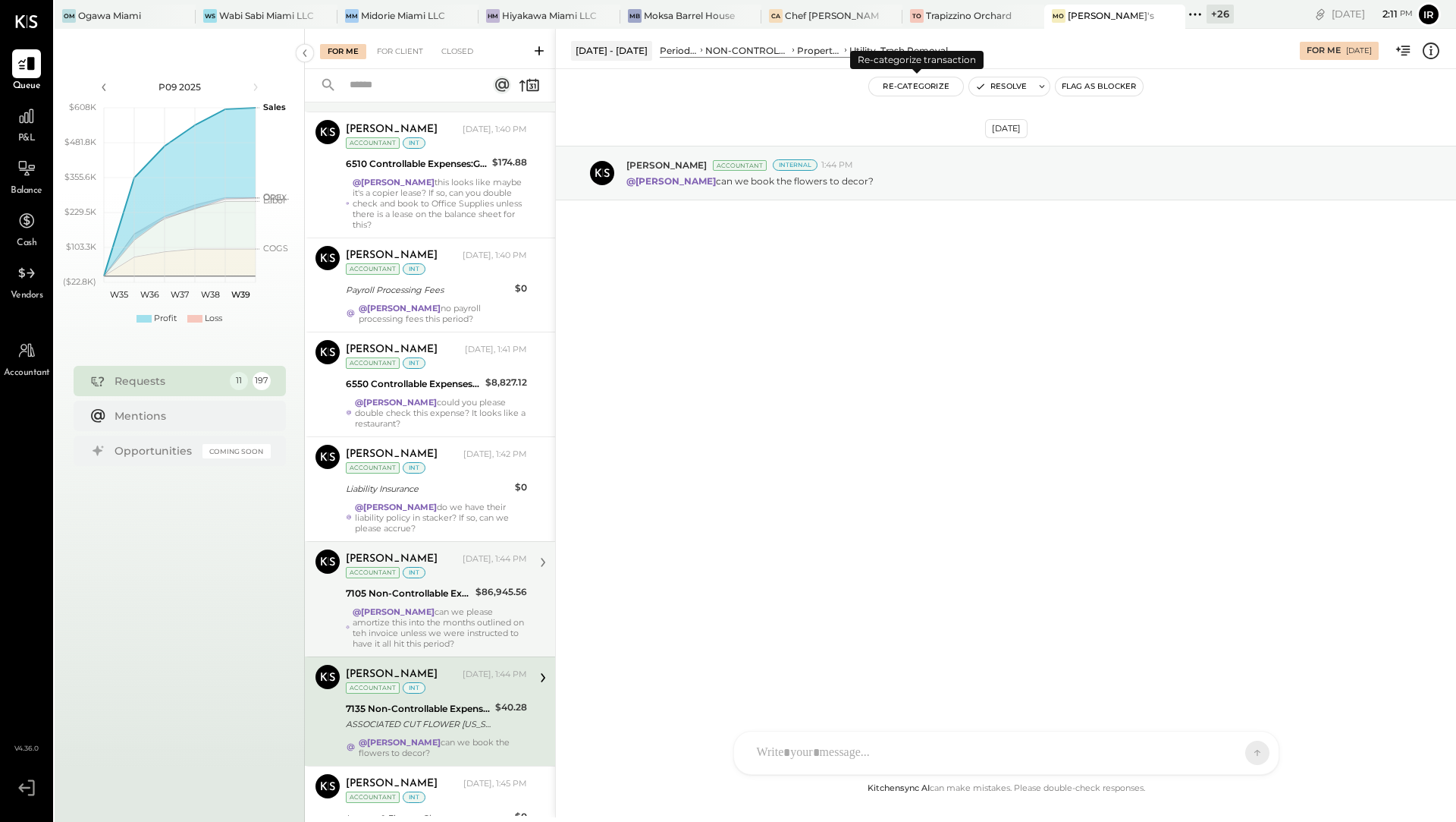
click at [924, 84] on button "Re-Categorize" at bounding box center [916, 86] width 94 height 18
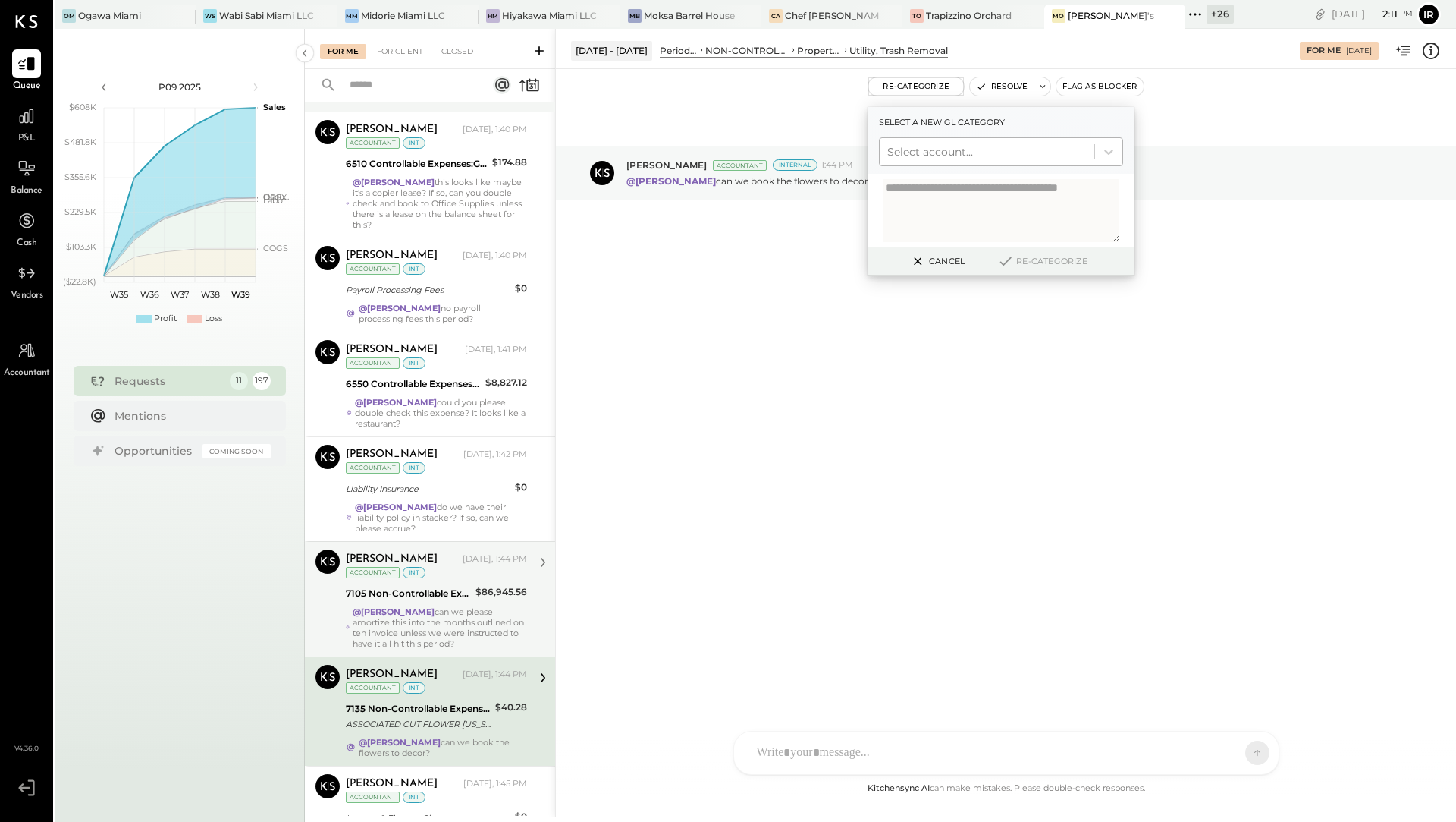
click at [936, 152] on div at bounding box center [987, 151] width 200 height 18
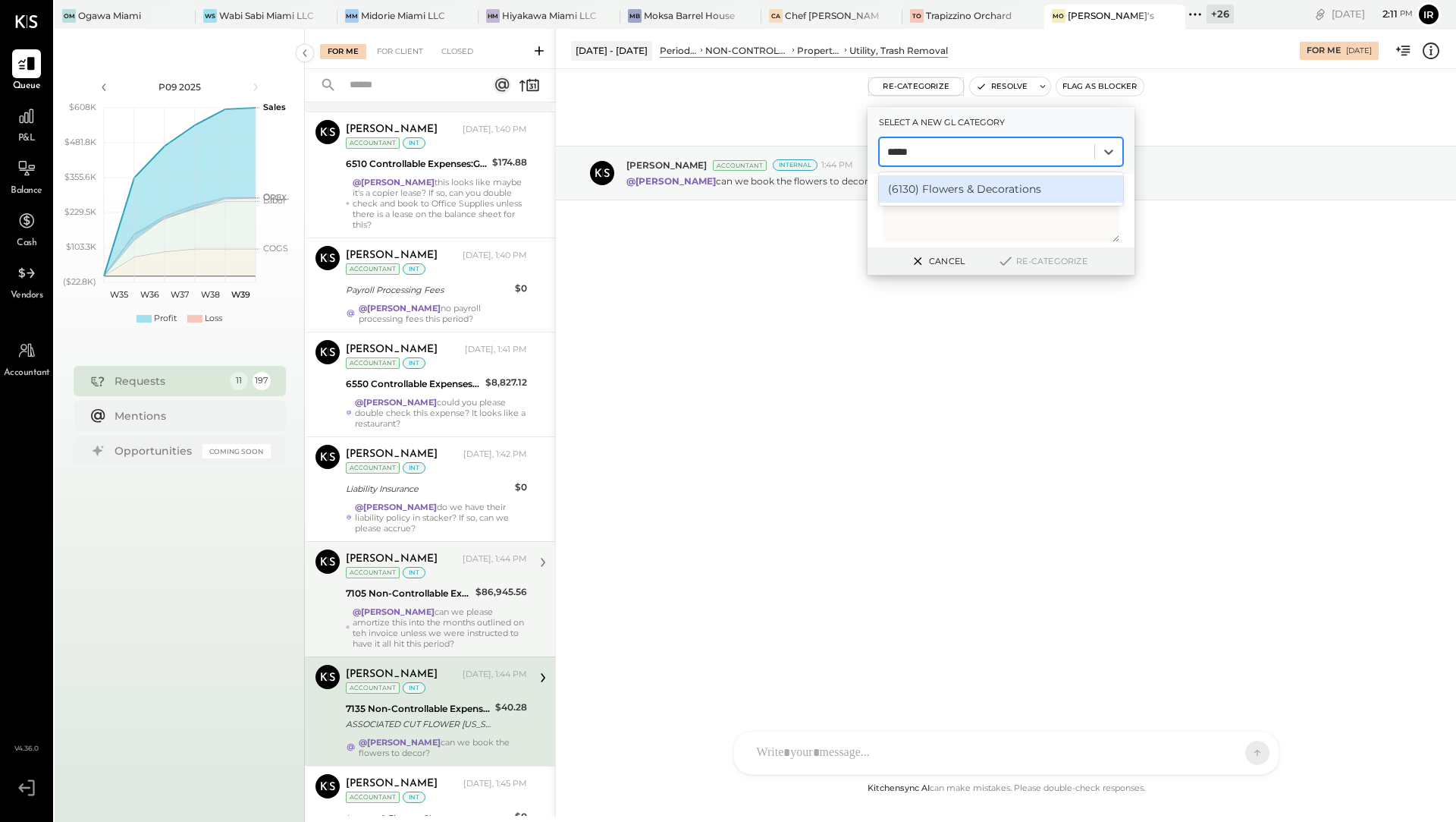
type input "******"
click at [1007, 196] on div "(6130) Flowers & Decorations" at bounding box center [1002, 188] width 244 height 27
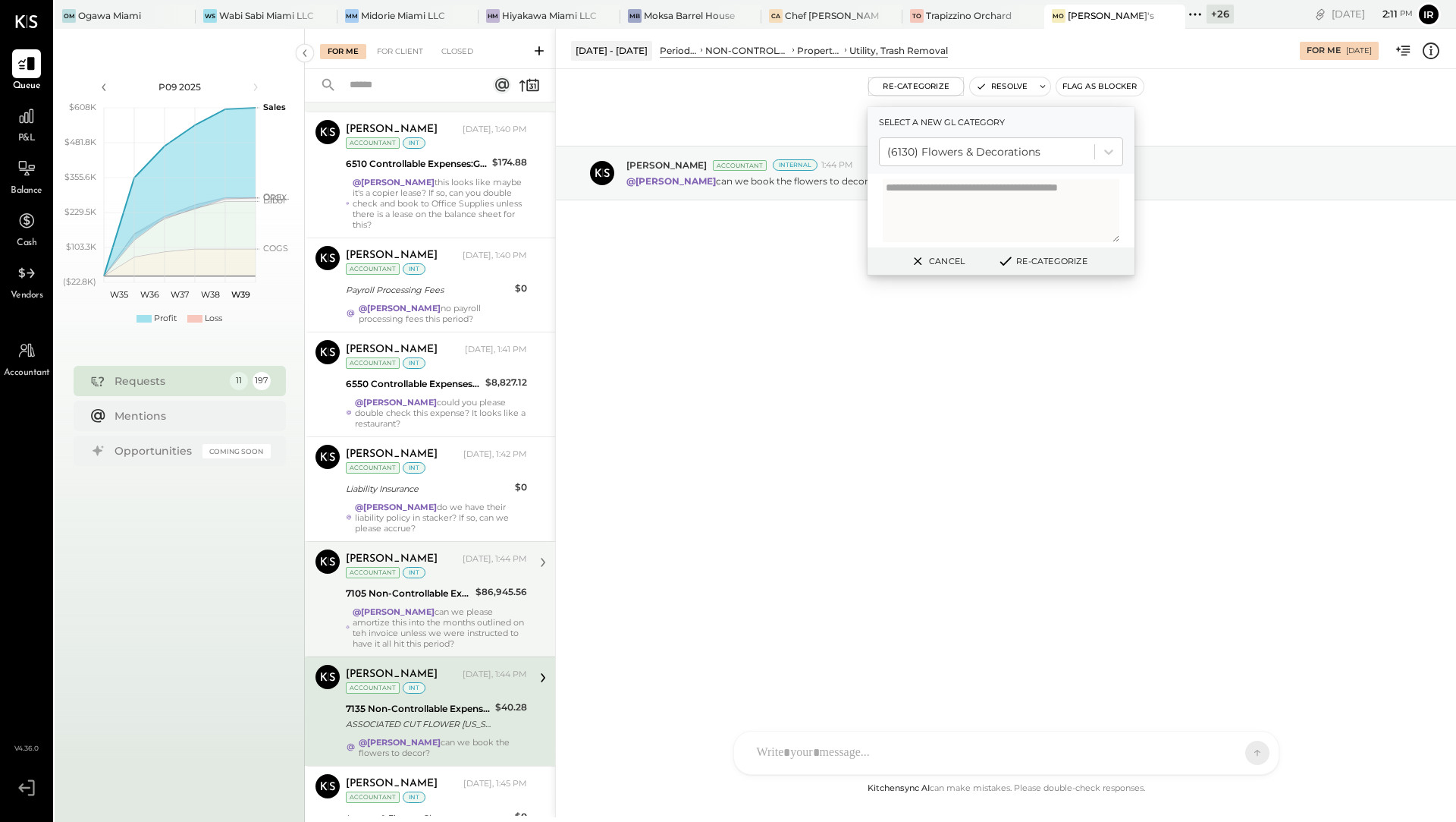
click at [1041, 263] on button "Re-Categorize" at bounding box center [1042, 260] width 100 height 18
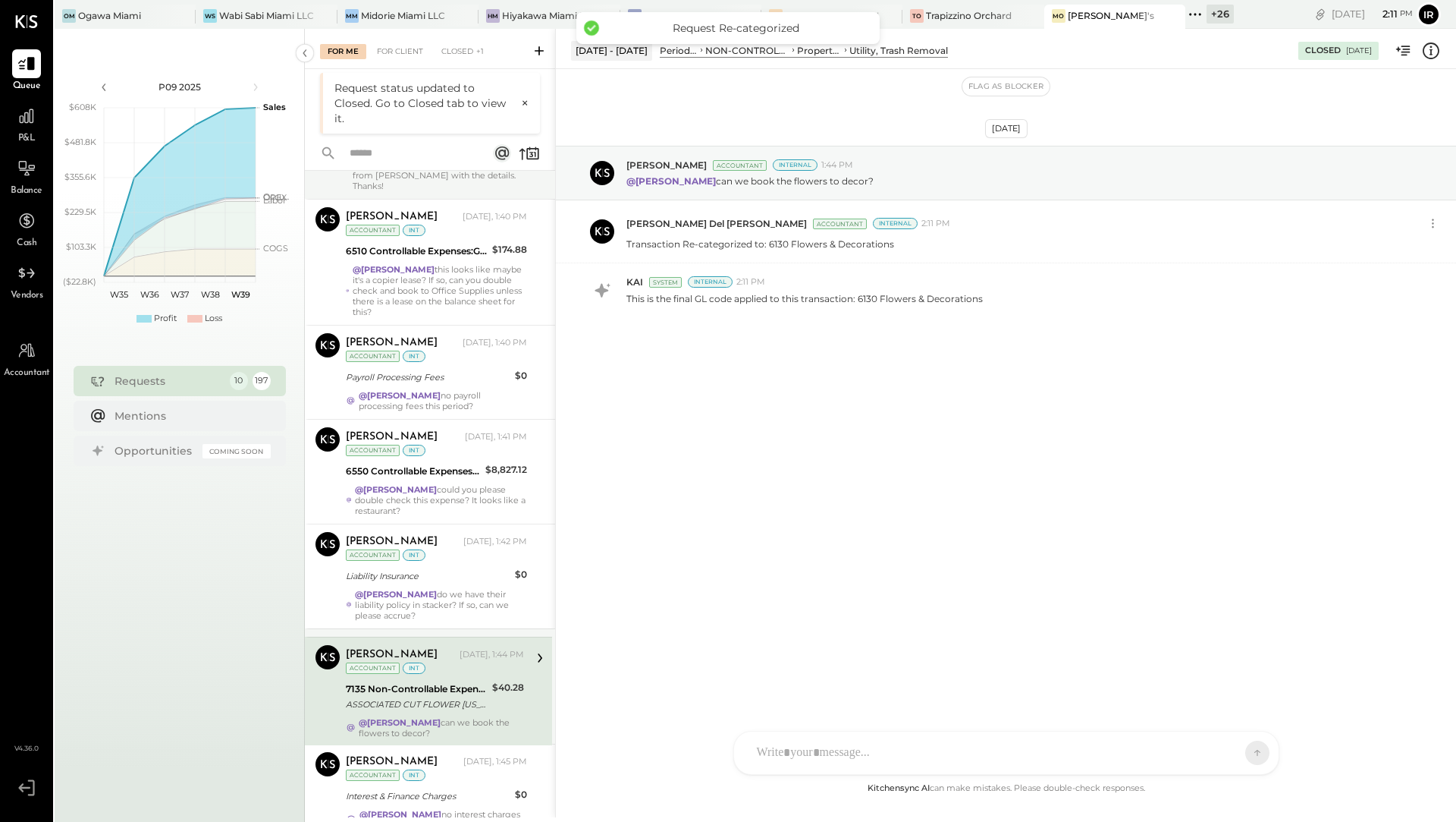
scroll to position [426, 0]
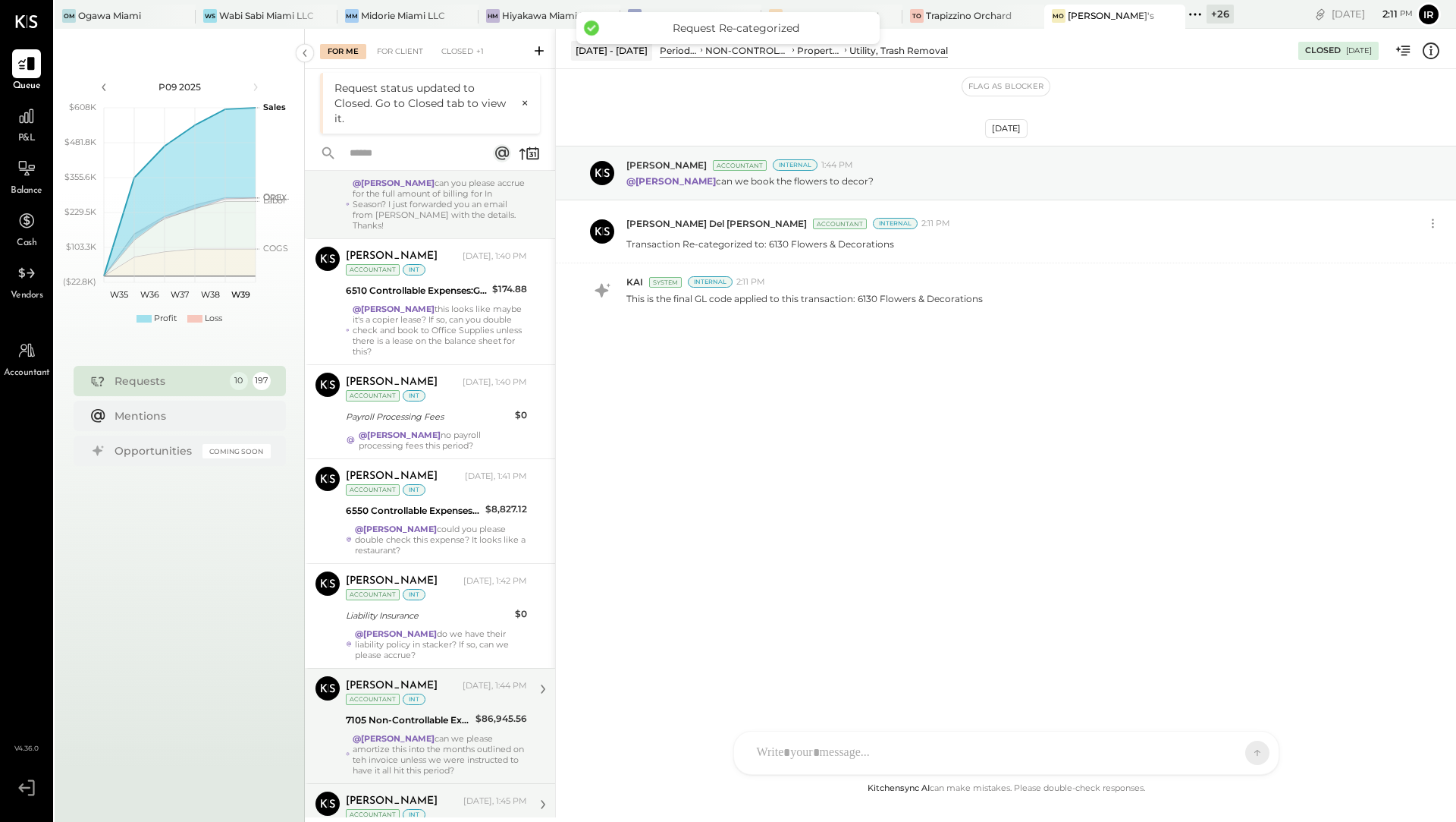
click at [431, 821] on div "Interest & Finance Charges" at bounding box center [428, 835] width 165 height 15
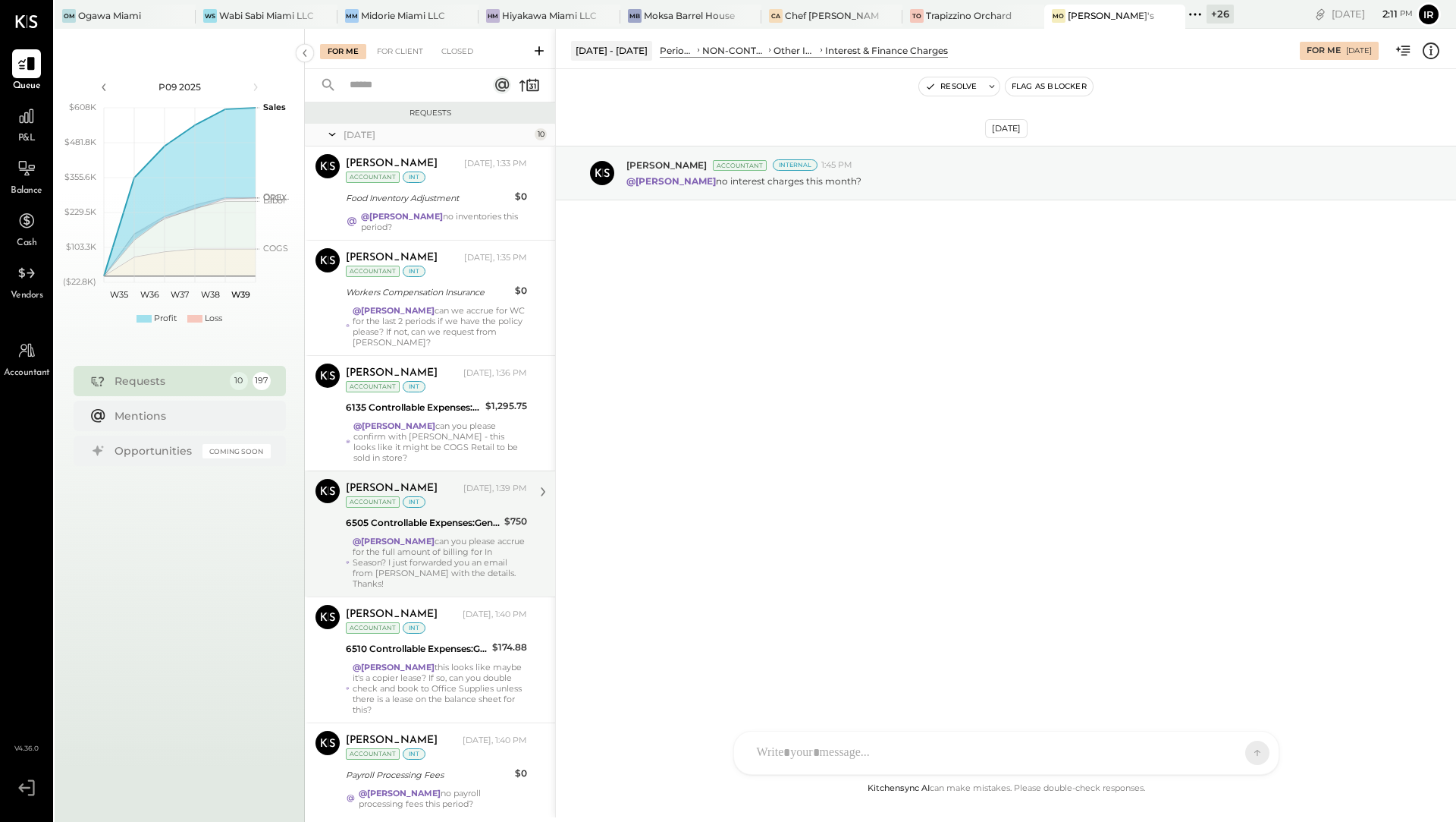
click at [1221, 16] on div "+ 26" at bounding box center [1219, 14] width 27 height 19
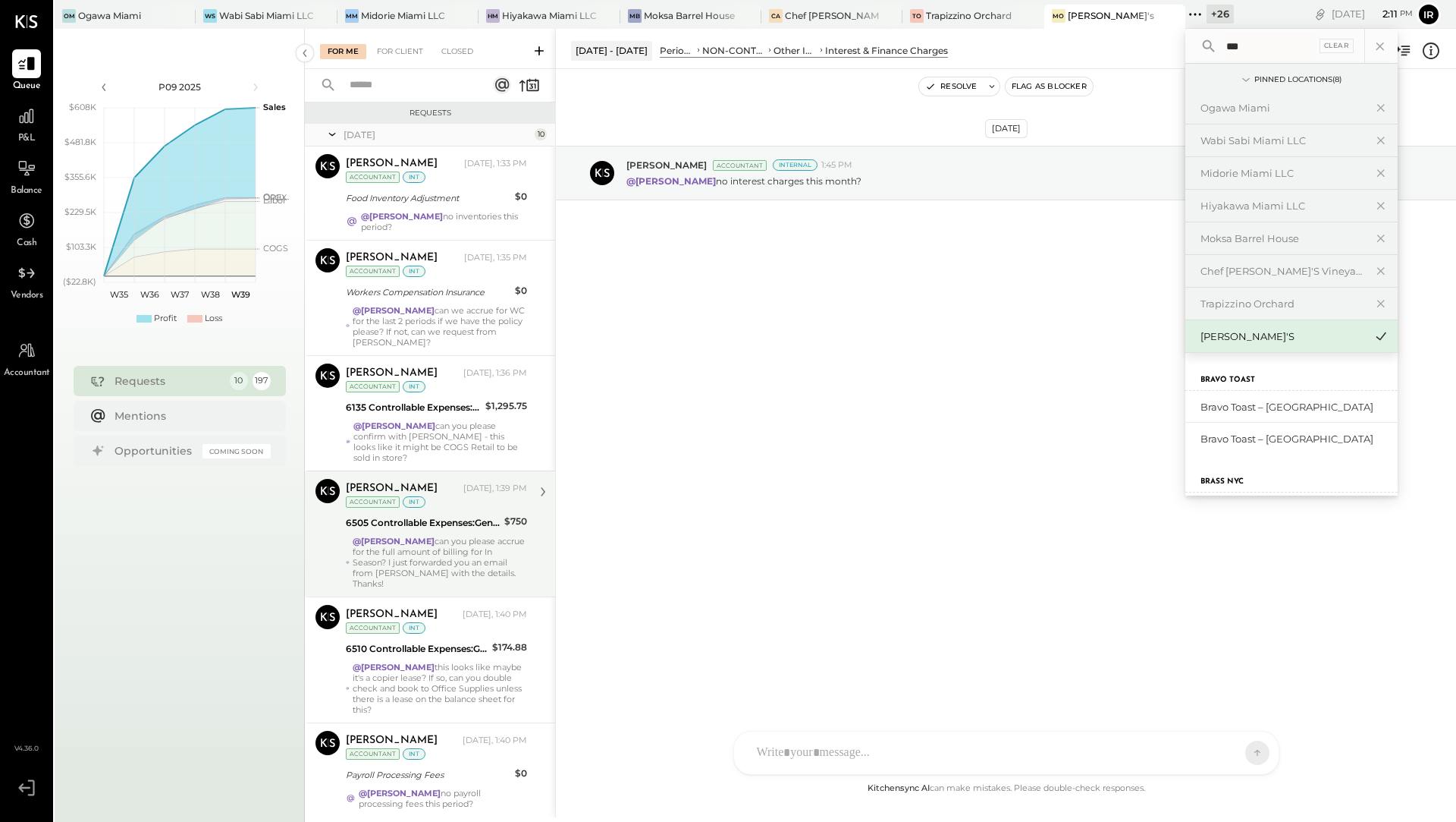
type input "***"
click at [1248, 479] on div "Brass NYC" at bounding box center [1292, 473] width 213 height 38
click at [1223, 477] on label "Brass NYC" at bounding box center [1222, 481] width 44 height 11
click at [1237, 476] on div "Brass NYC" at bounding box center [1292, 470] width 213 height 32
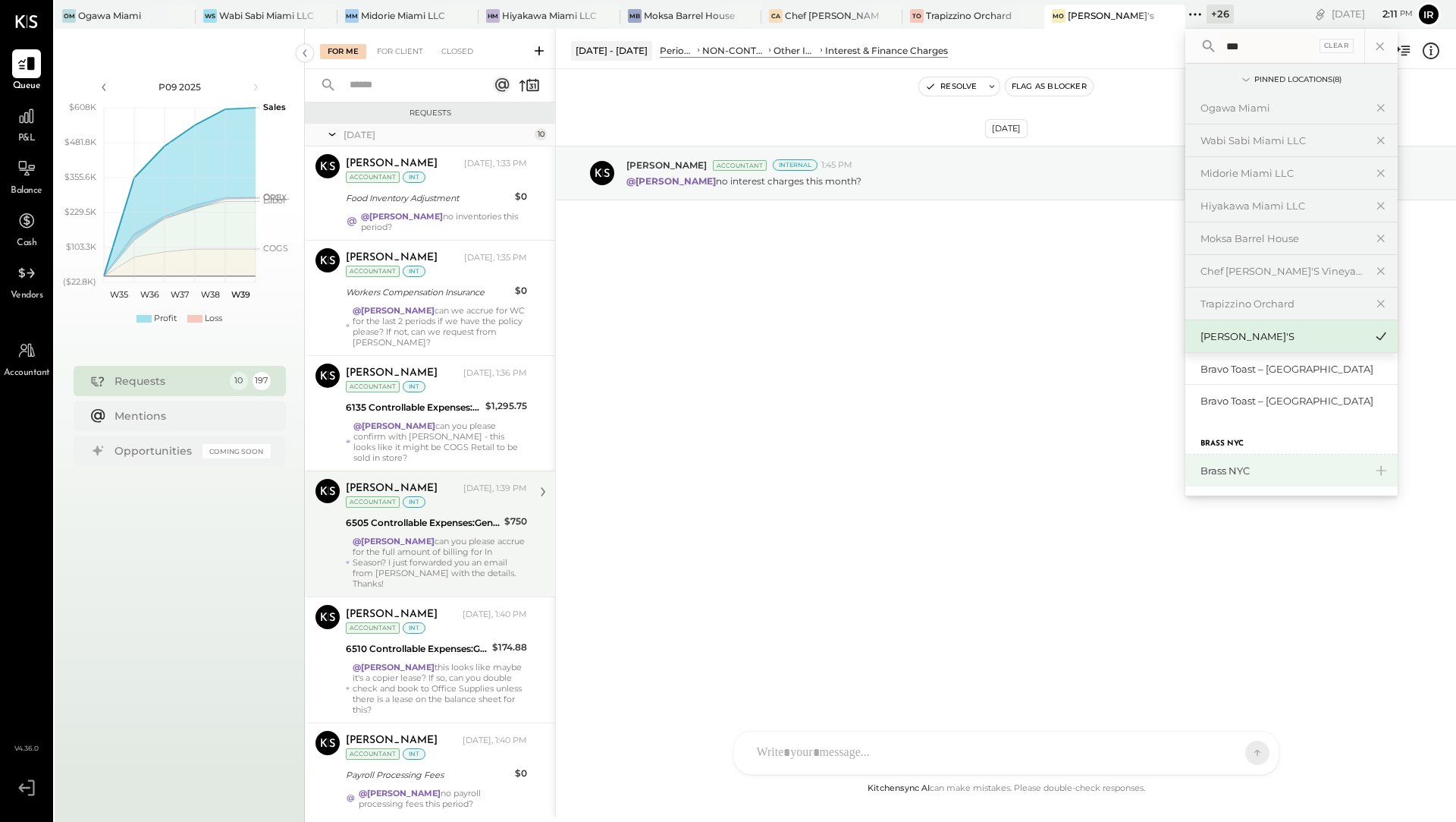
click at [1238, 471] on div "Brass NYC" at bounding box center [1282, 470] width 164 height 15
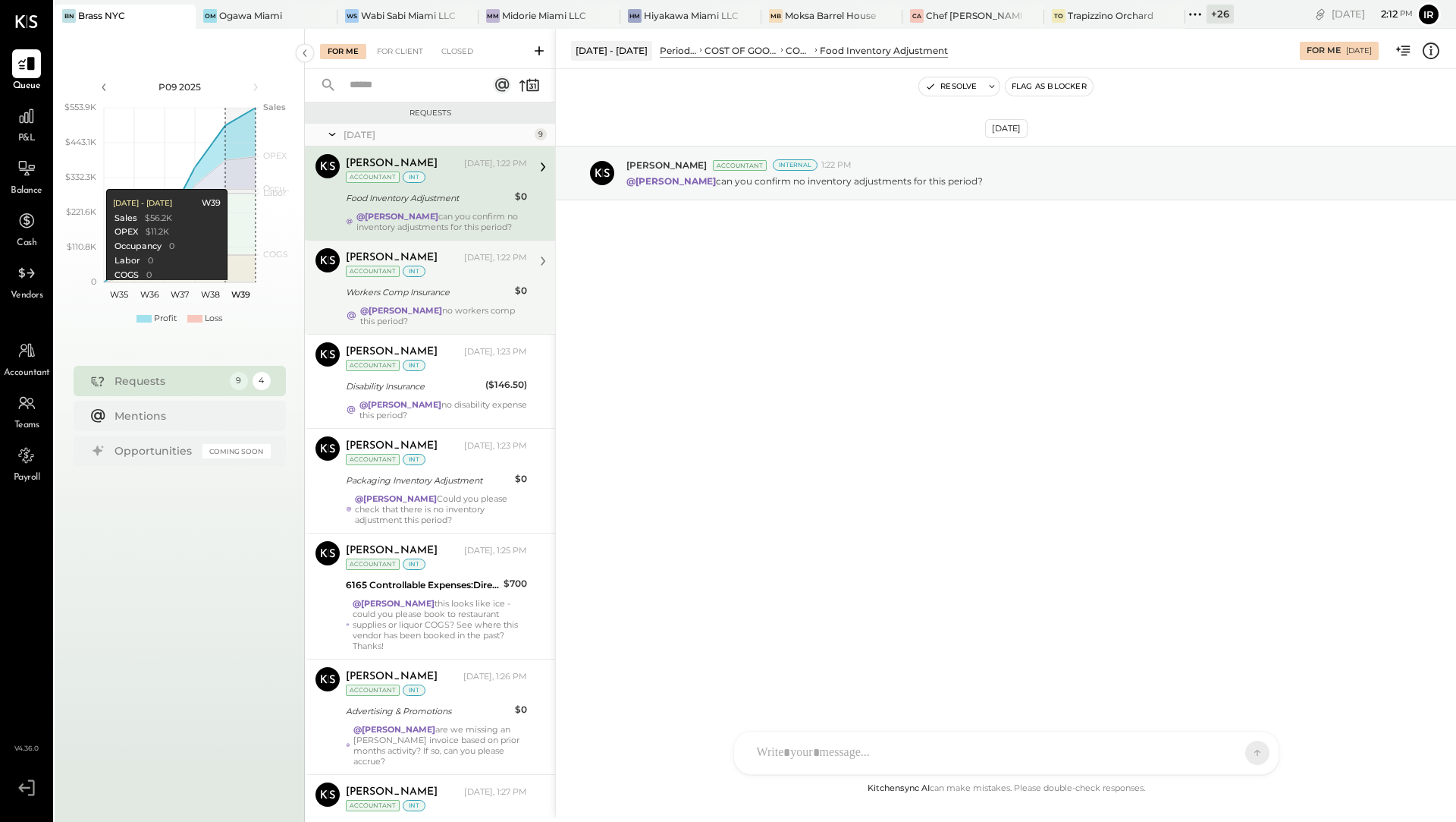
click at [396, 305] on strong "@[PERSON_NAME]" at bounding box center [402, 310] width 81 height 11
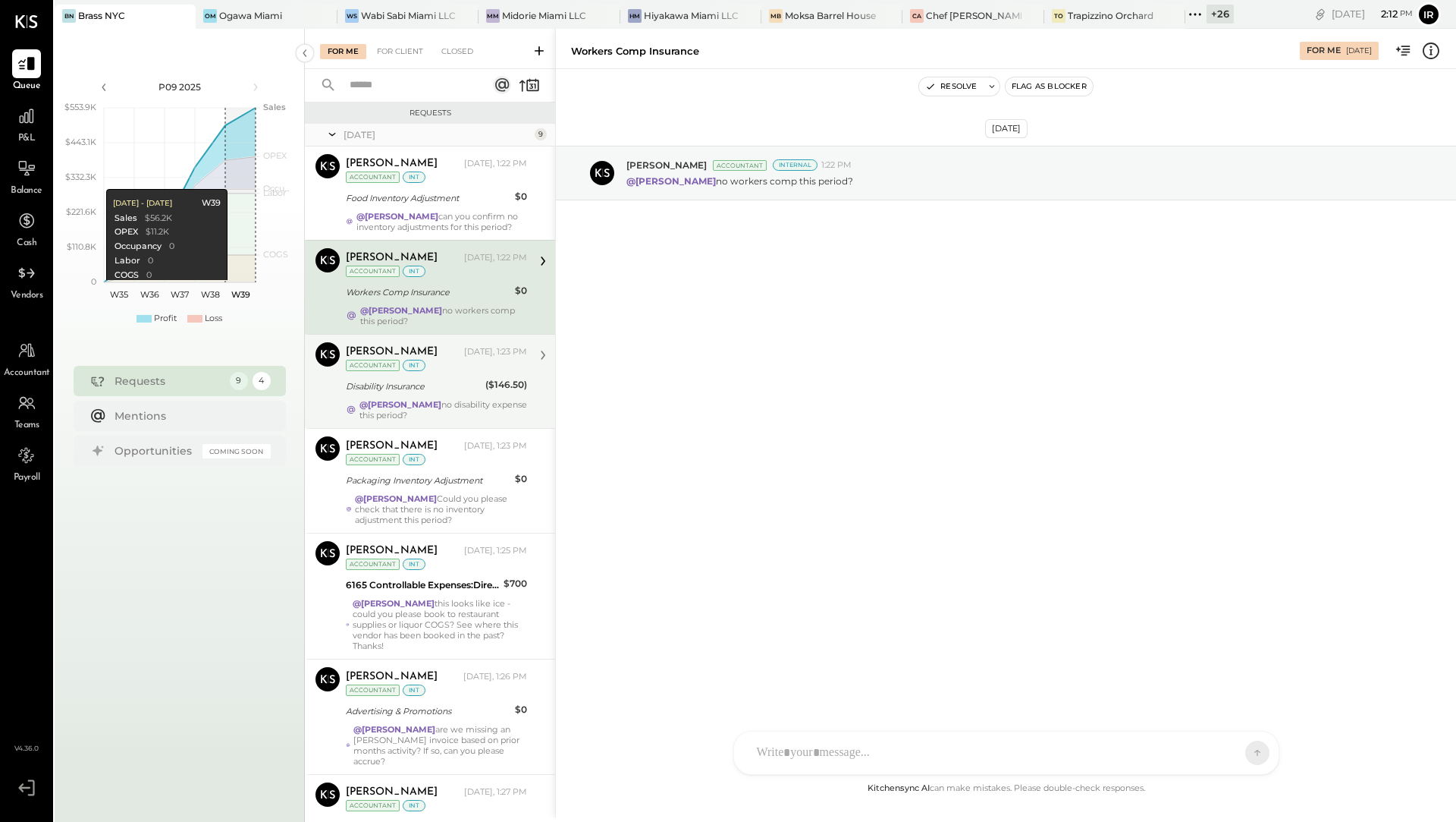
click at [394, 367] on div "Accountant" at bounding box center [373, 365] width 54 height 11
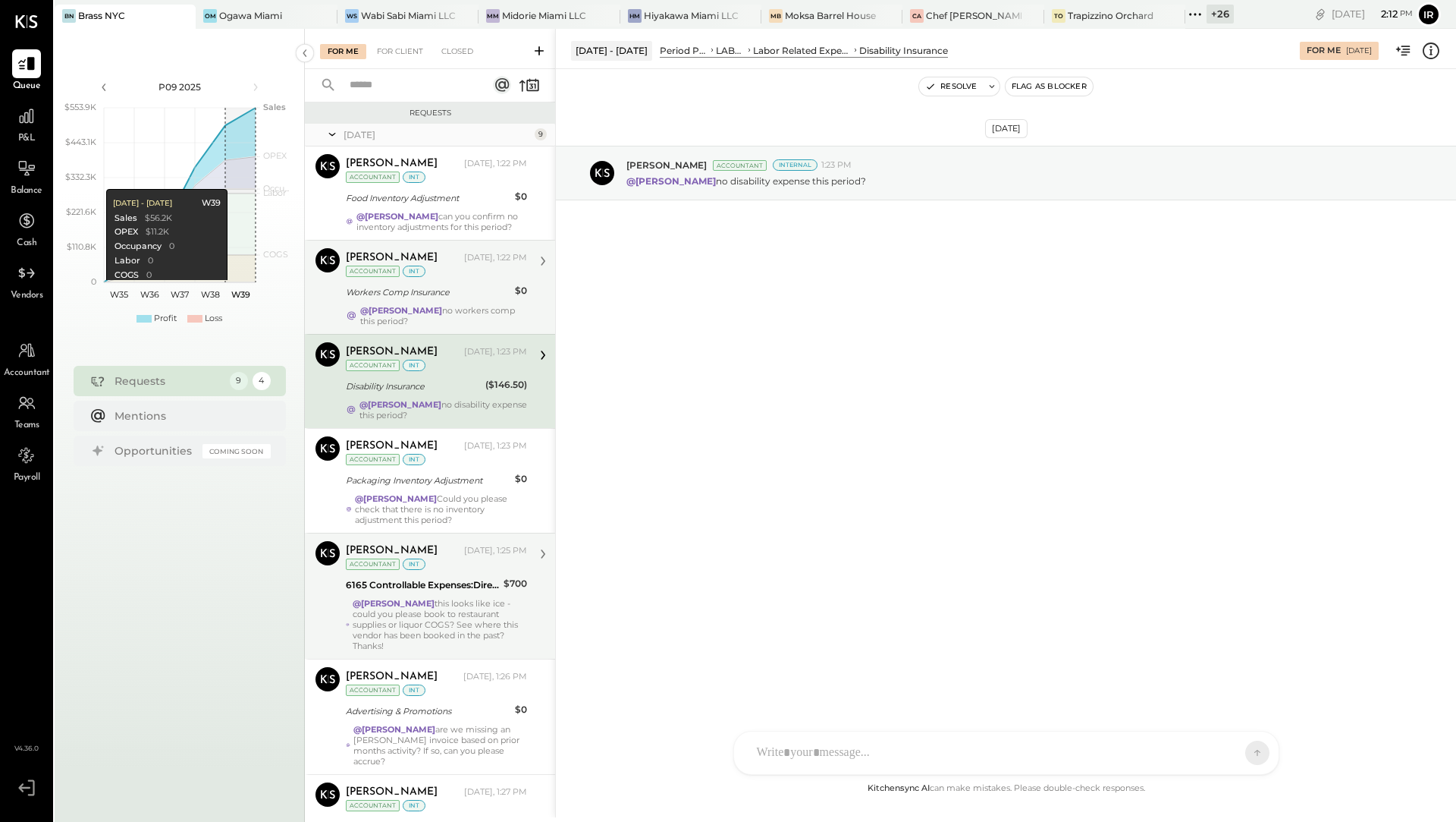
click at [396, 591] on div "[PERSON_NAME] [DATE], 1:25 PM Accountant int 6165 Controllable Expenses:Direct …" at bounding box center [436, 595] width 181 height 110
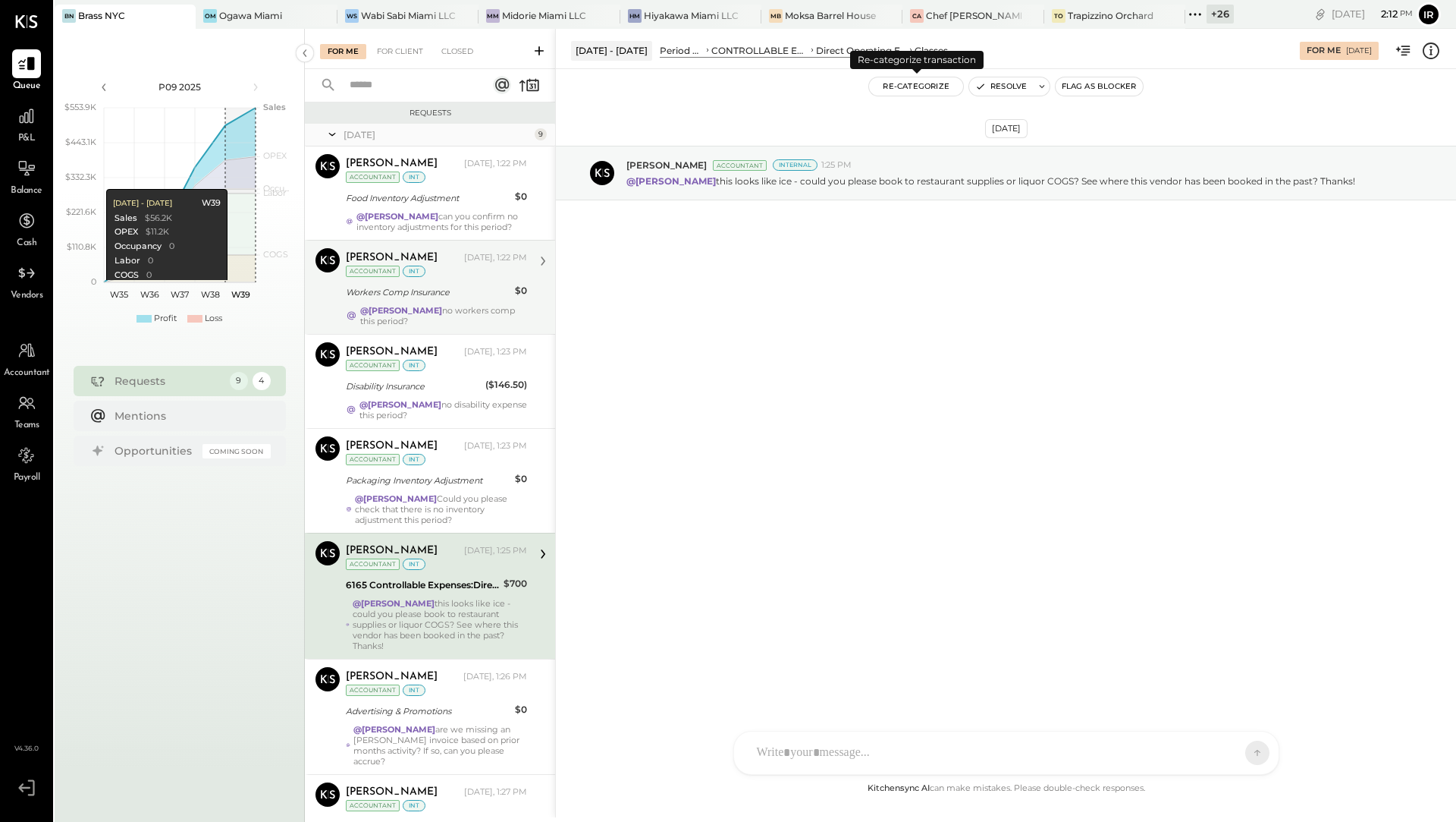
click at [911, 84] on button "Re-Categorize" at bounding box center [916, 86] width 94 height 18
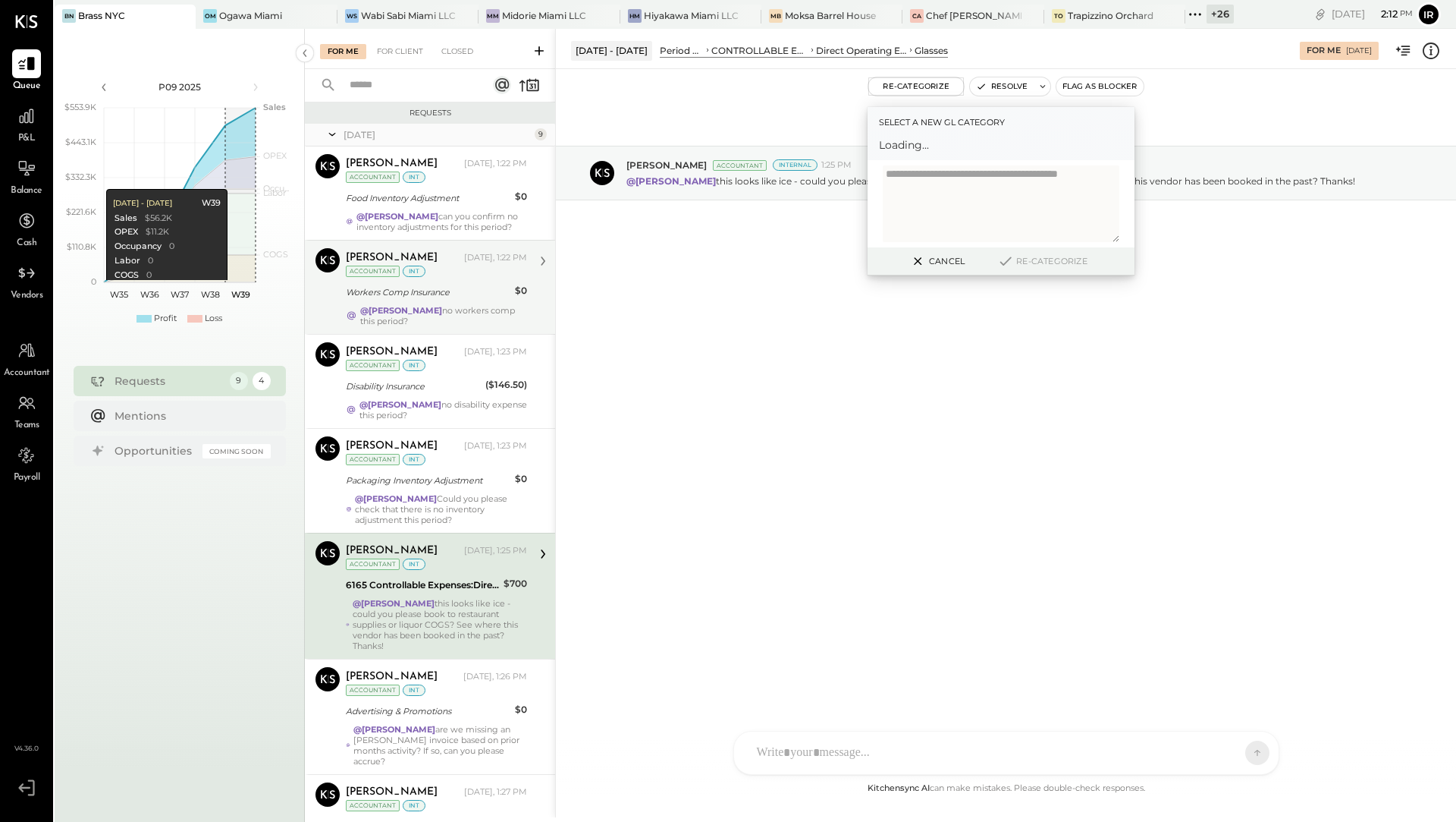
click at [927, 132] on div "Select a new gl category Loading..." at bounding box center [1001, 133] width 267 height 53
click at [927, 146] on span "Loading..." at bounding box center [1002, 144] width 244 height 15
click at [927, 146] on div at bounding box center [987, 151] width 200 height 18
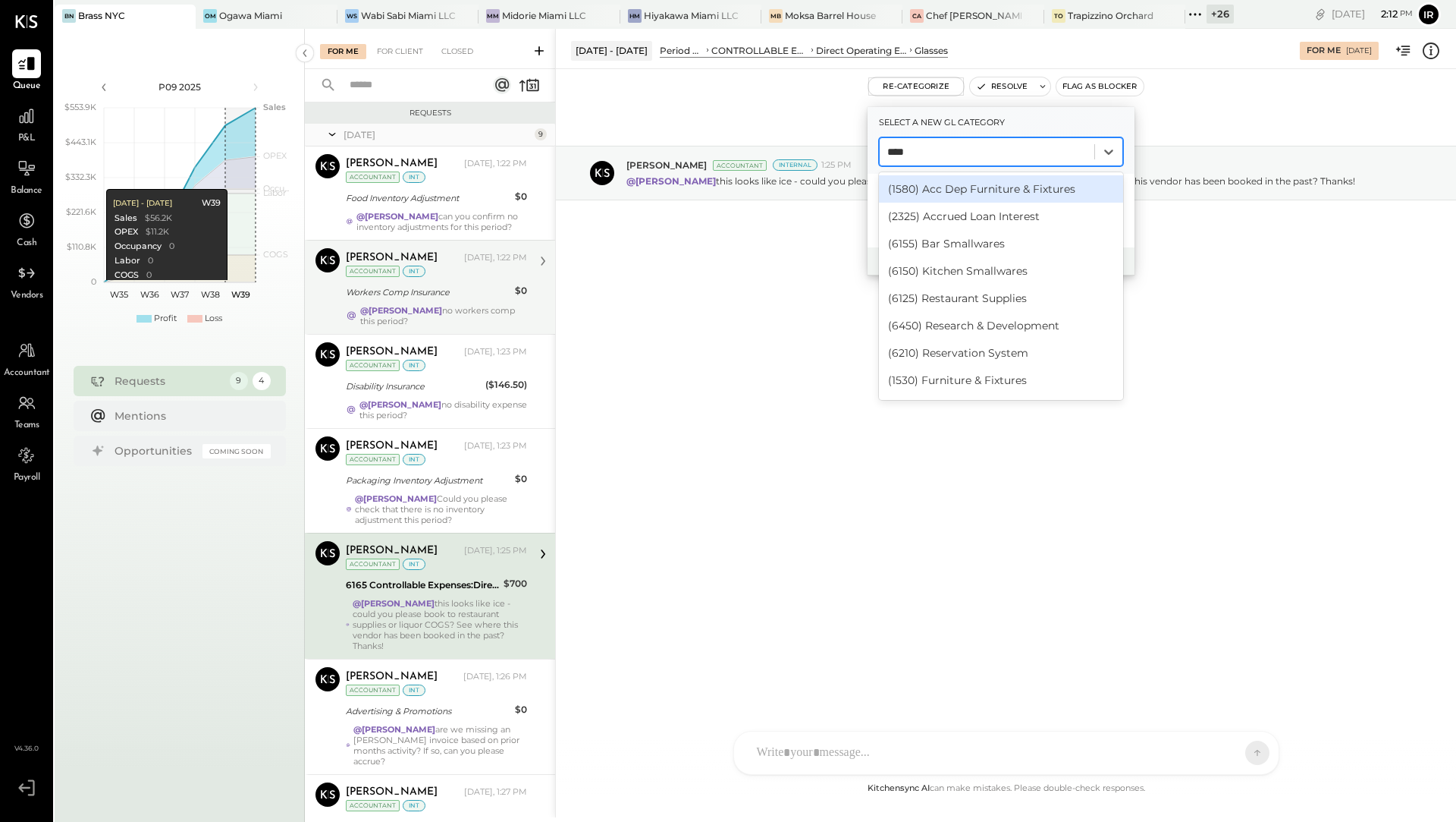
type input "*****"
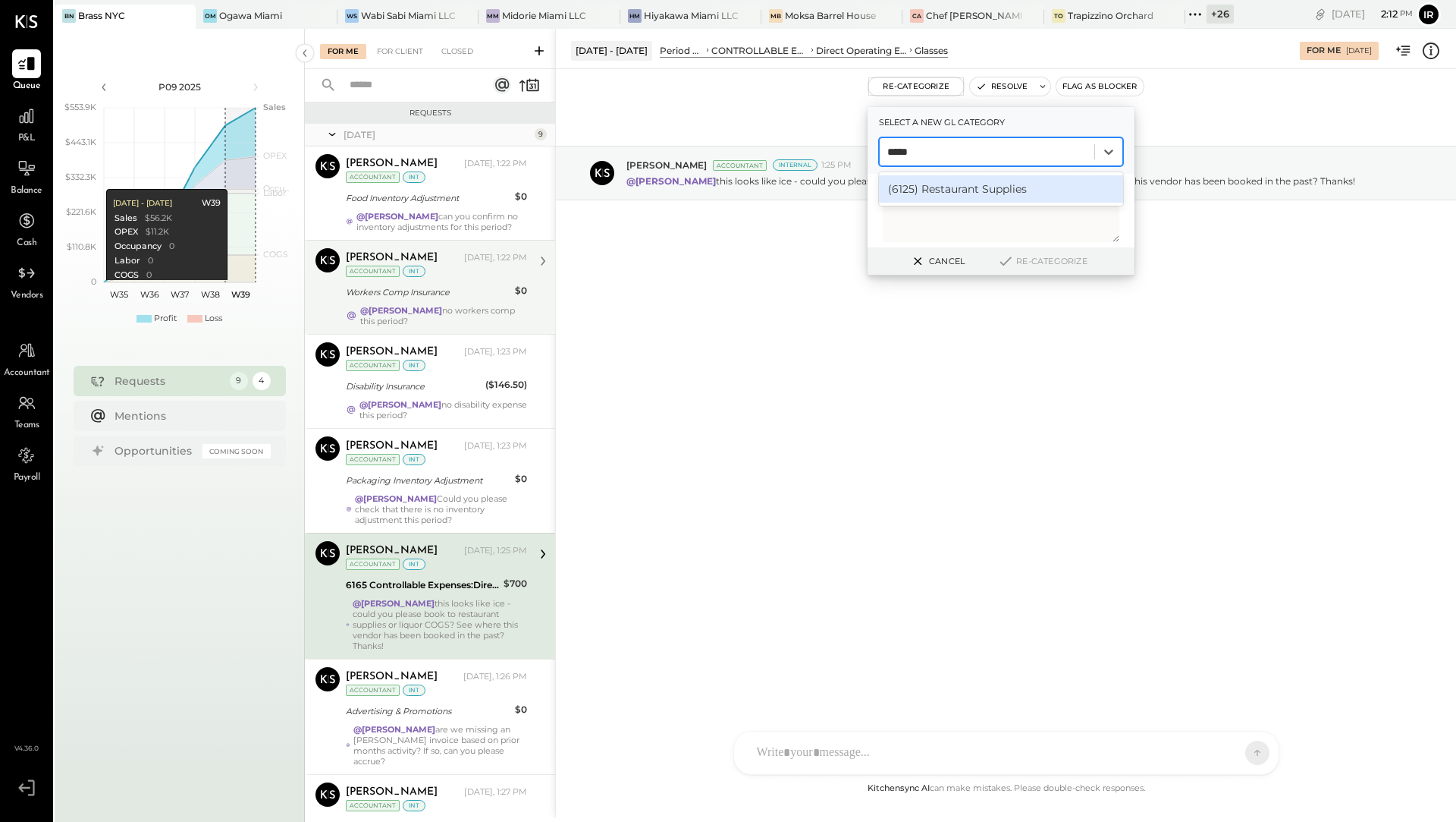
click at [937, 193] on div "(6125) Restaurant Supplies" at bounding box center [1002, 188] width 244 height 27
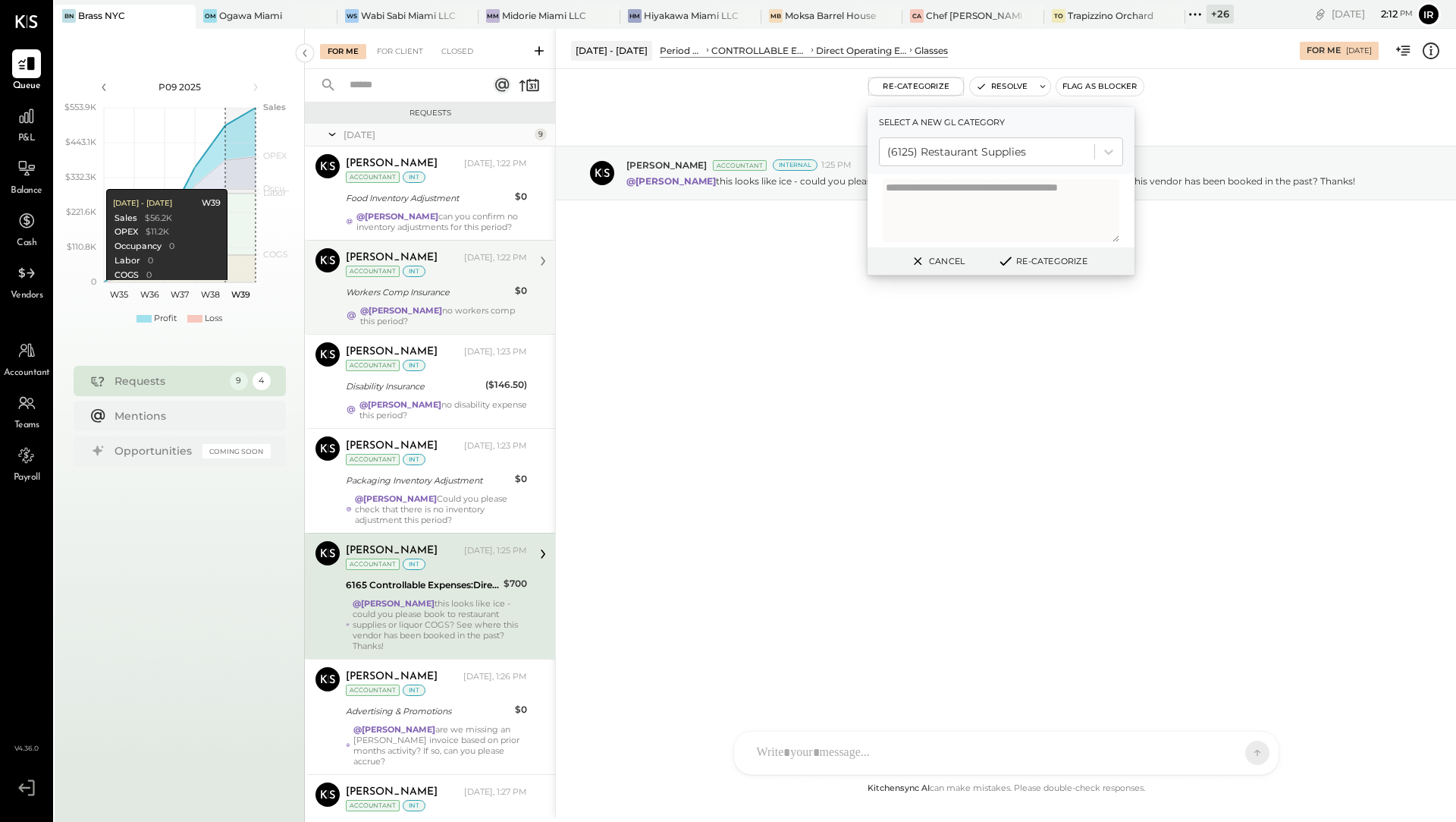
click at [1057, 268] on button "Re-Categorize" at bounding box center [1042, 260] width 100 height 18
click at [1037, 264] on button "Re-Categorize" at bounding box center [1042, 260] width 100 height 18
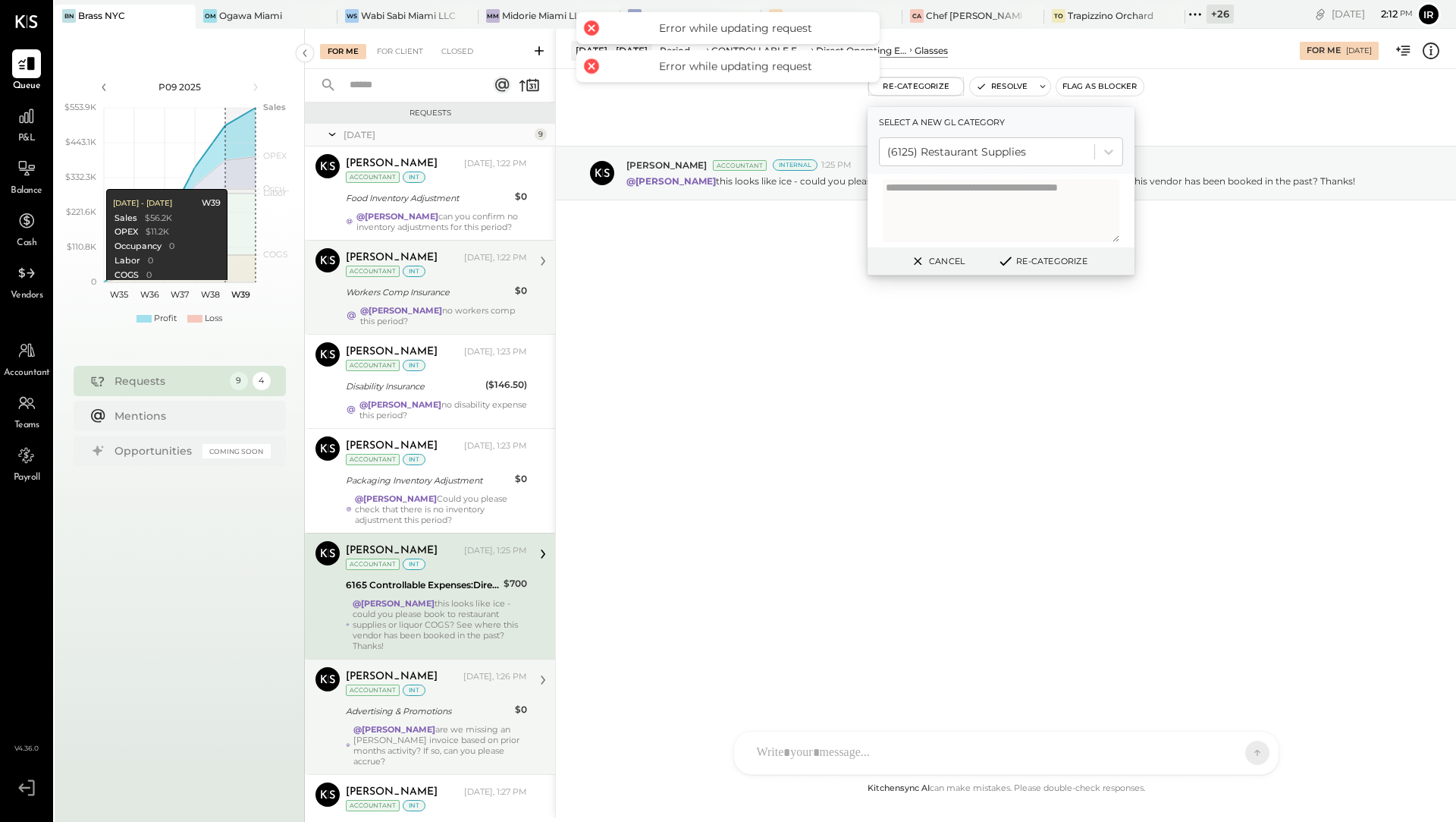
click at [415, 683] on div "[PERSON_NAME] [DATE], 1:26 PM Accountant int Advertising & Promotions $0 @[PERS…" at bounding box center [436, 717] width 181 height 99
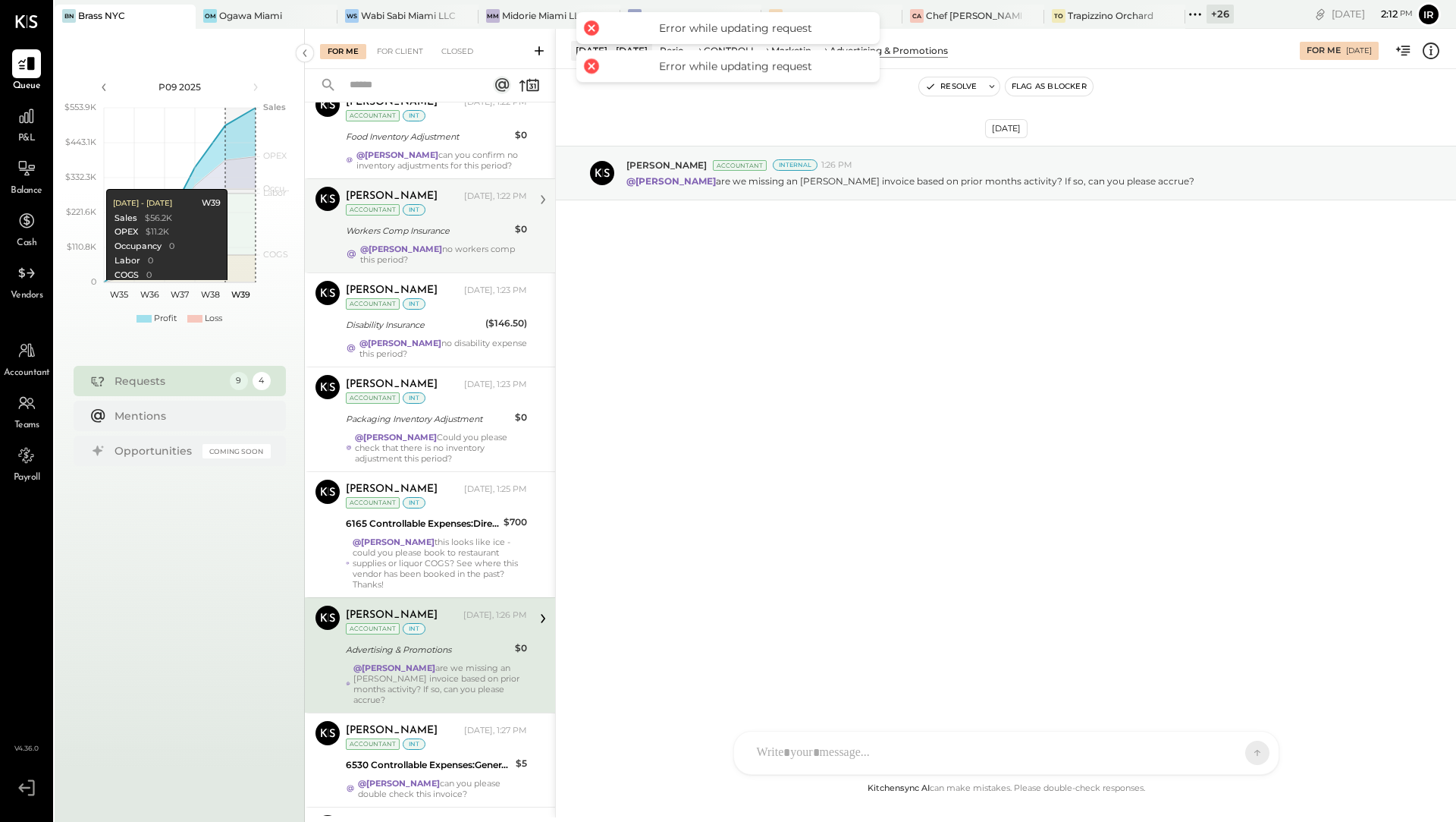
scroll to position [78, 0]
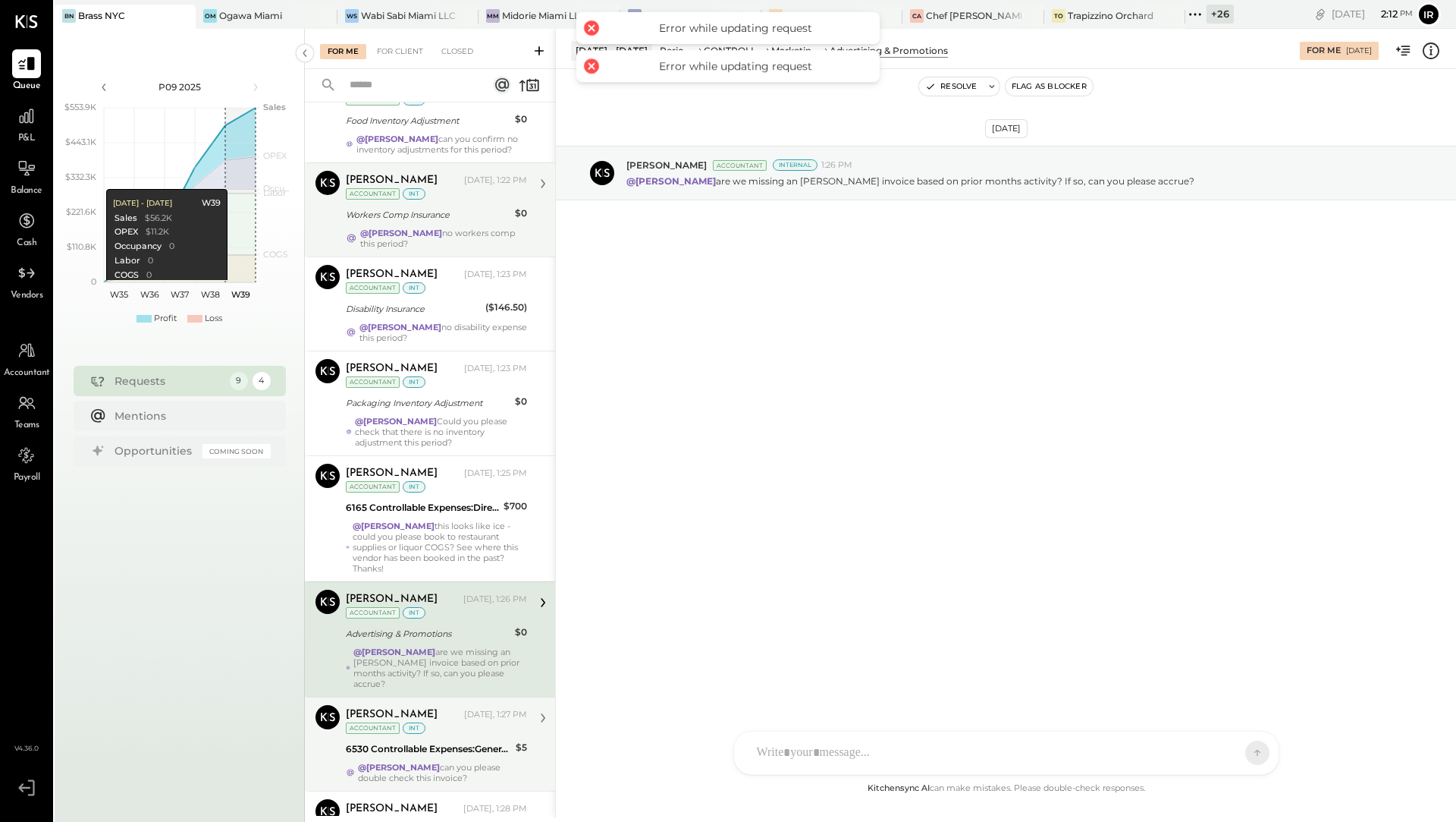
click at [416, 761] on div "@[PERSON_NAME] can you please double check this invoice?" at bounding box center [442, 771] width 169 height 21
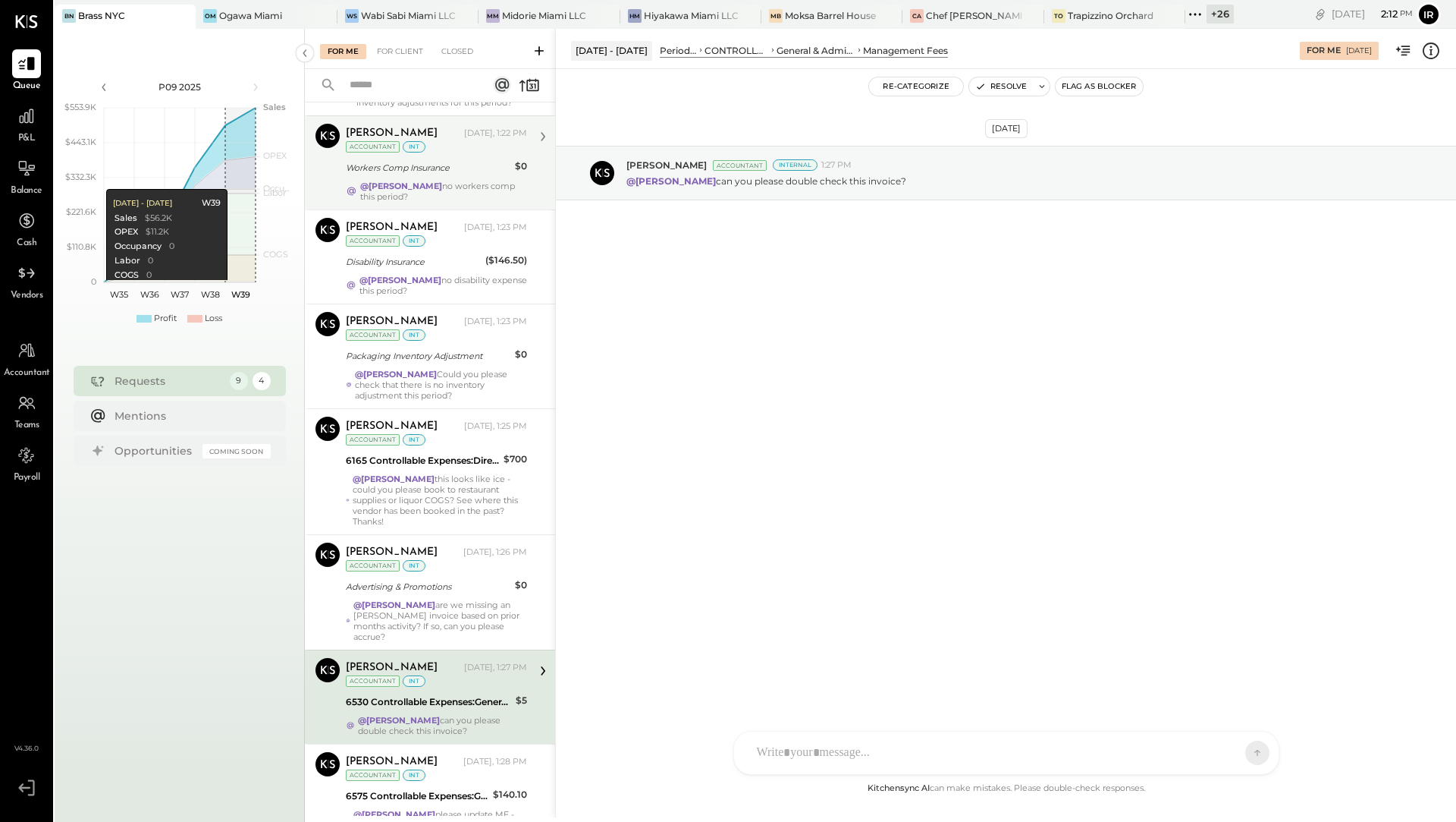
scroll to position [131, 0]
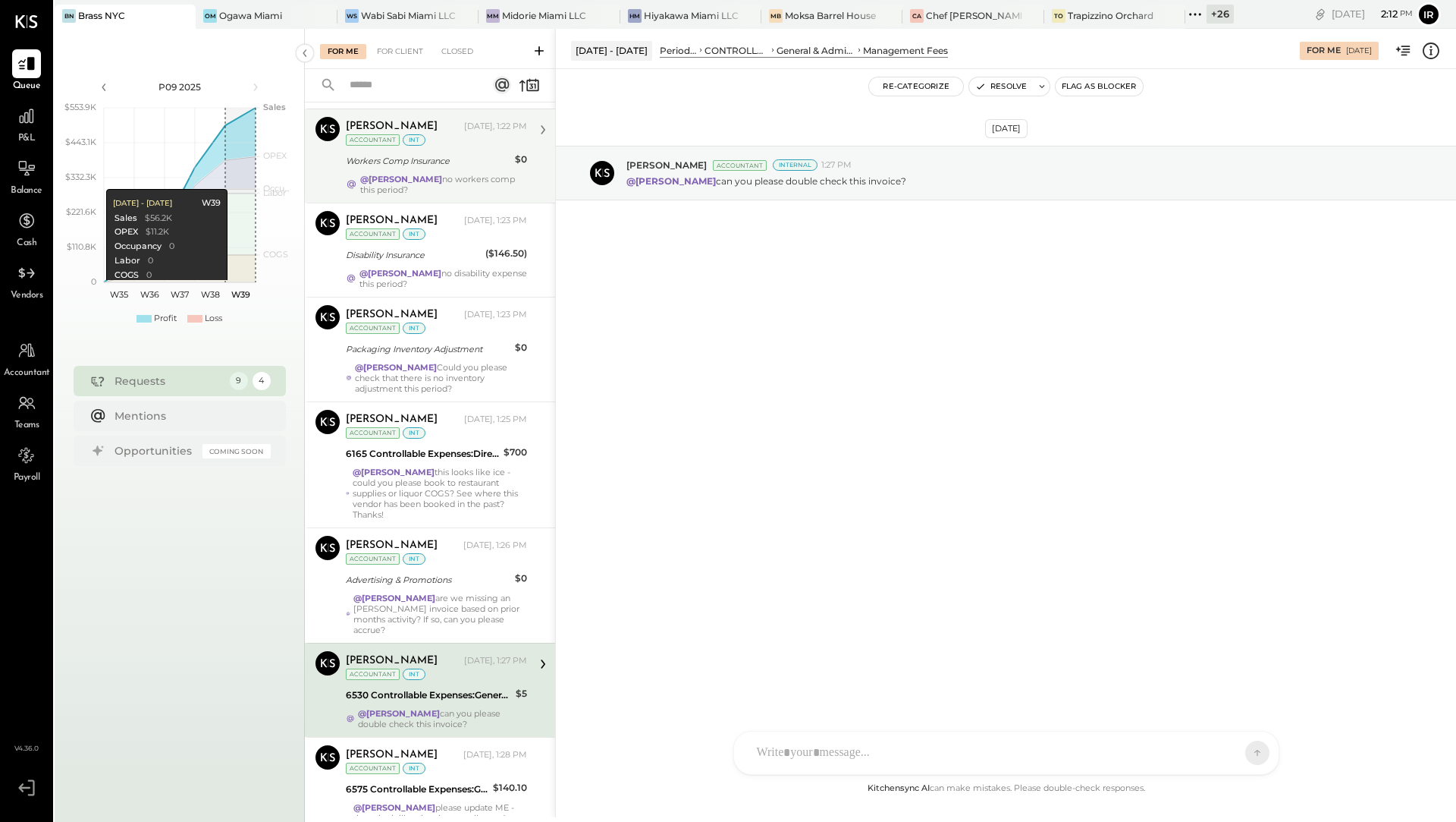
click at [416, 762] on div "int" at bounding box center [413, 767] width 23 height 11
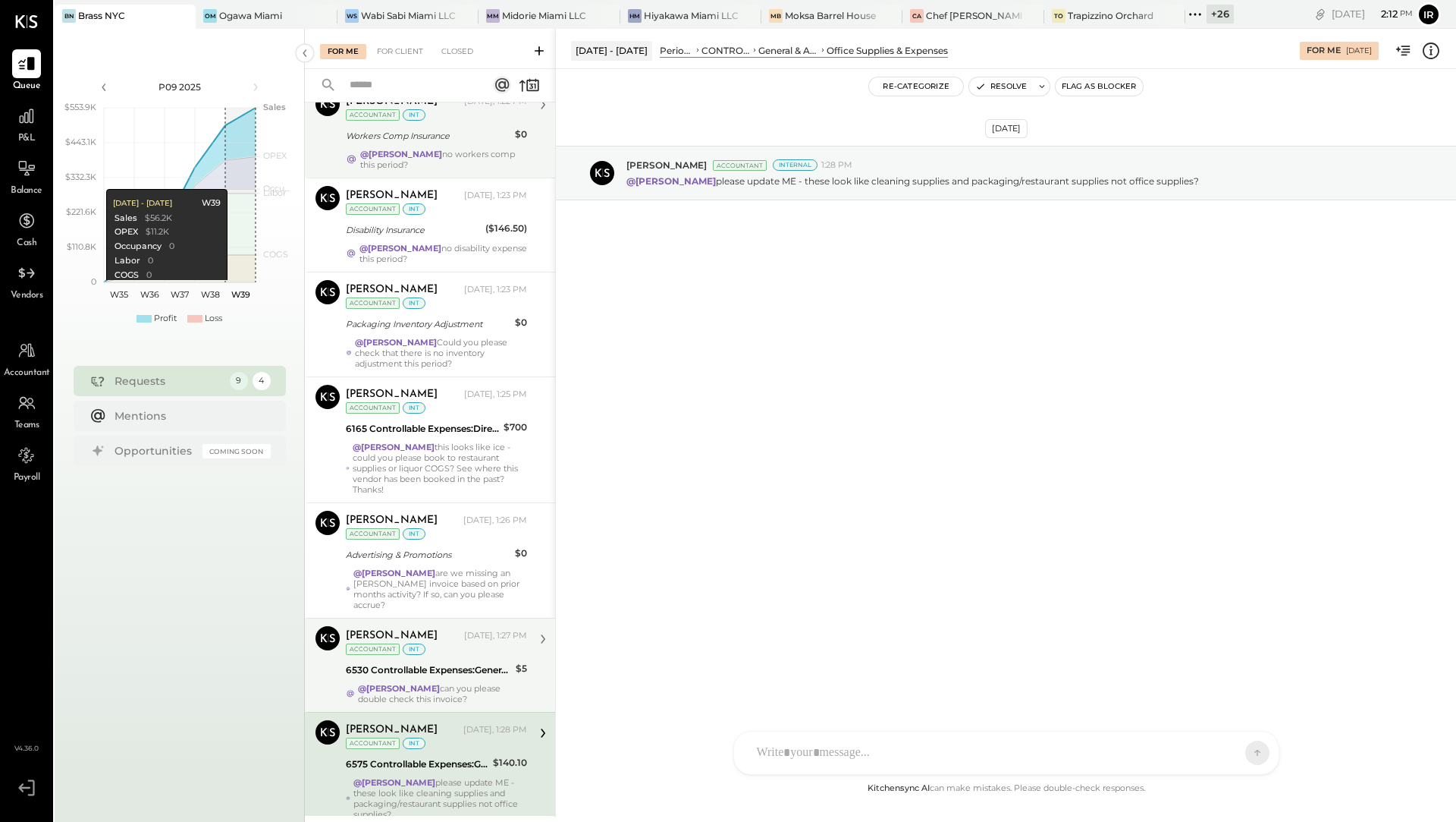
scroll to position [168, 0]
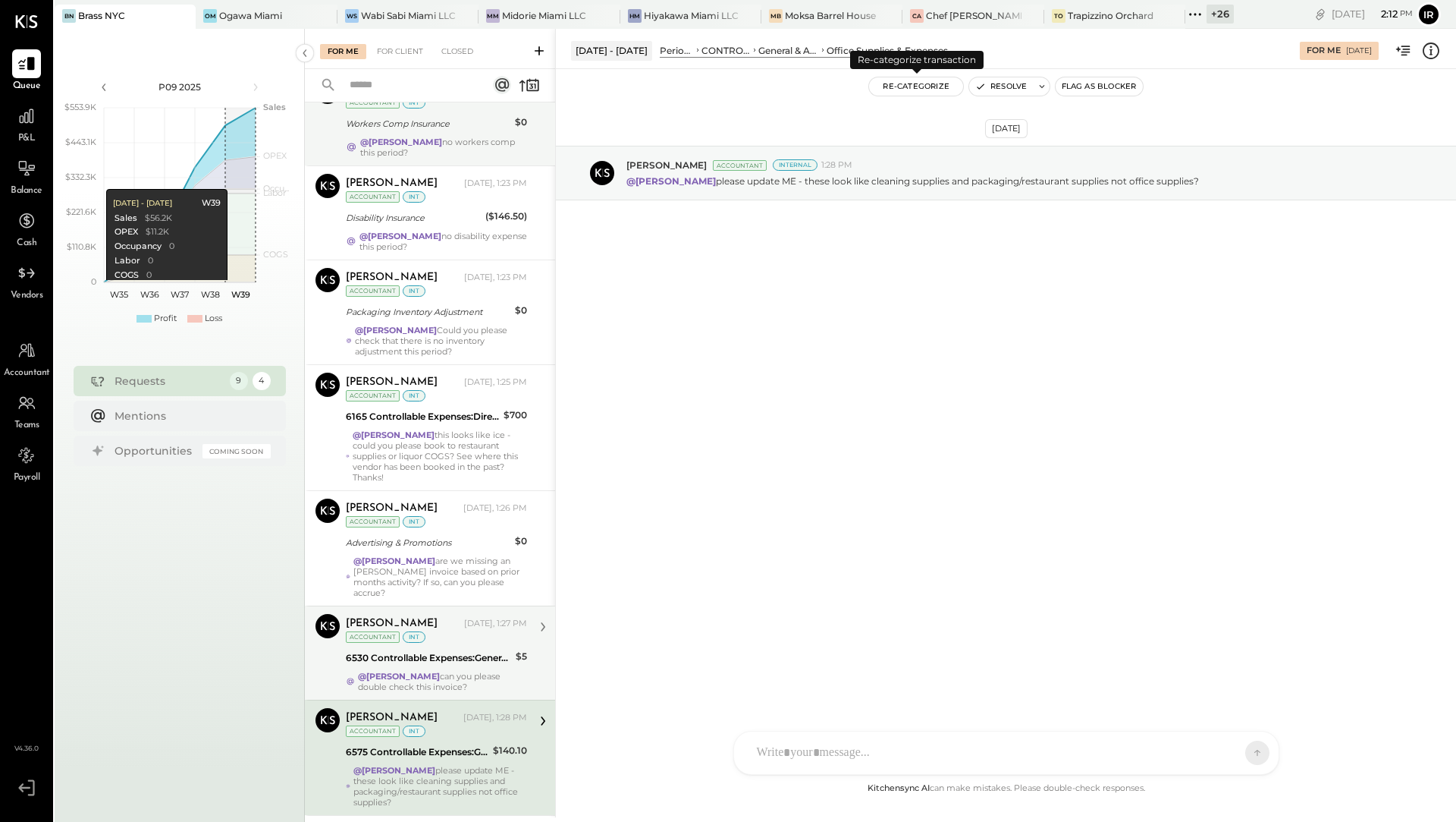
click at [930, 82] on button "Re-Categorize" at bounding box center [916, 86] width 94 height 18
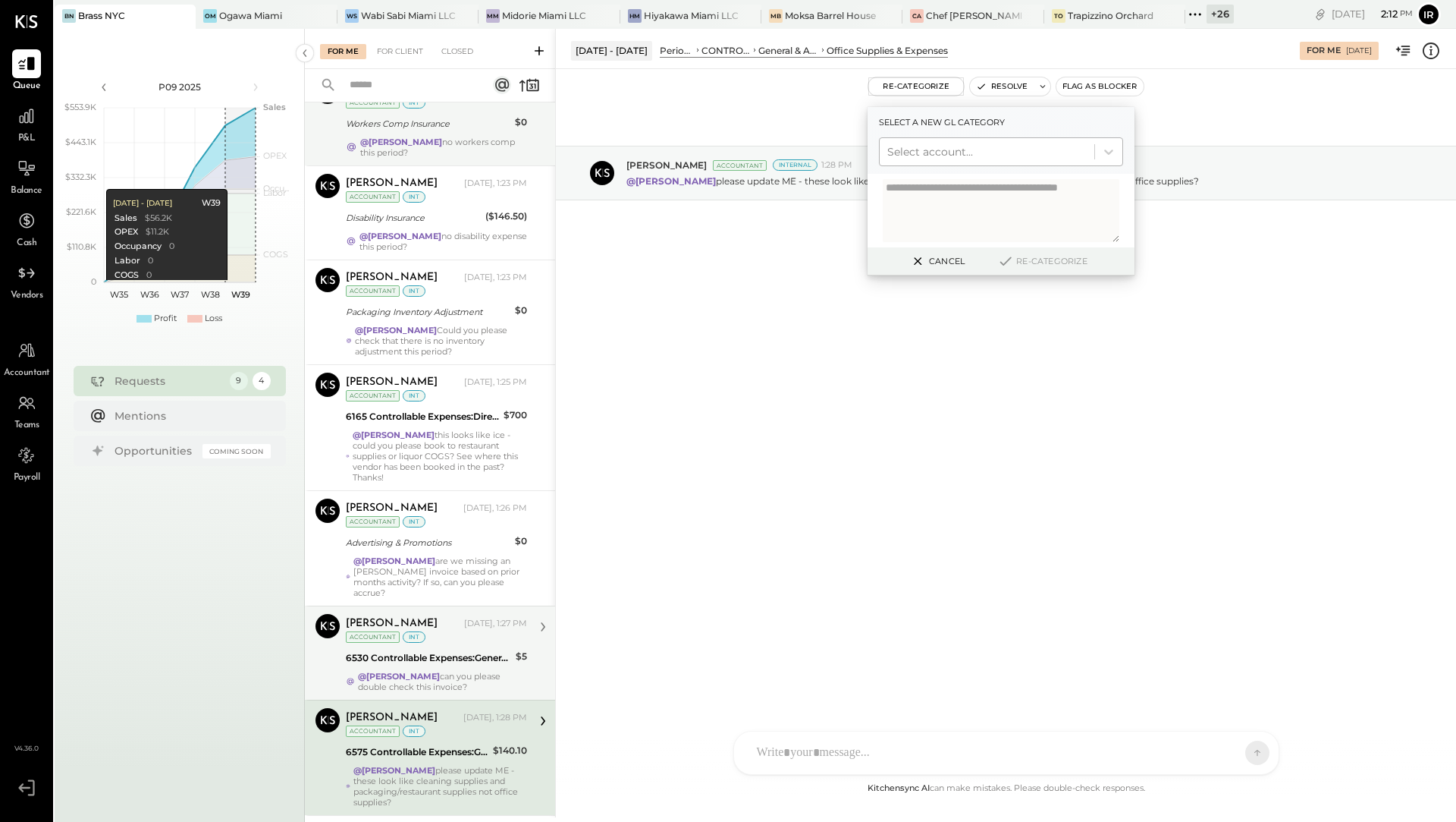
click at [944, 146] on div at bounding box center [987, 151] width 200 height 18
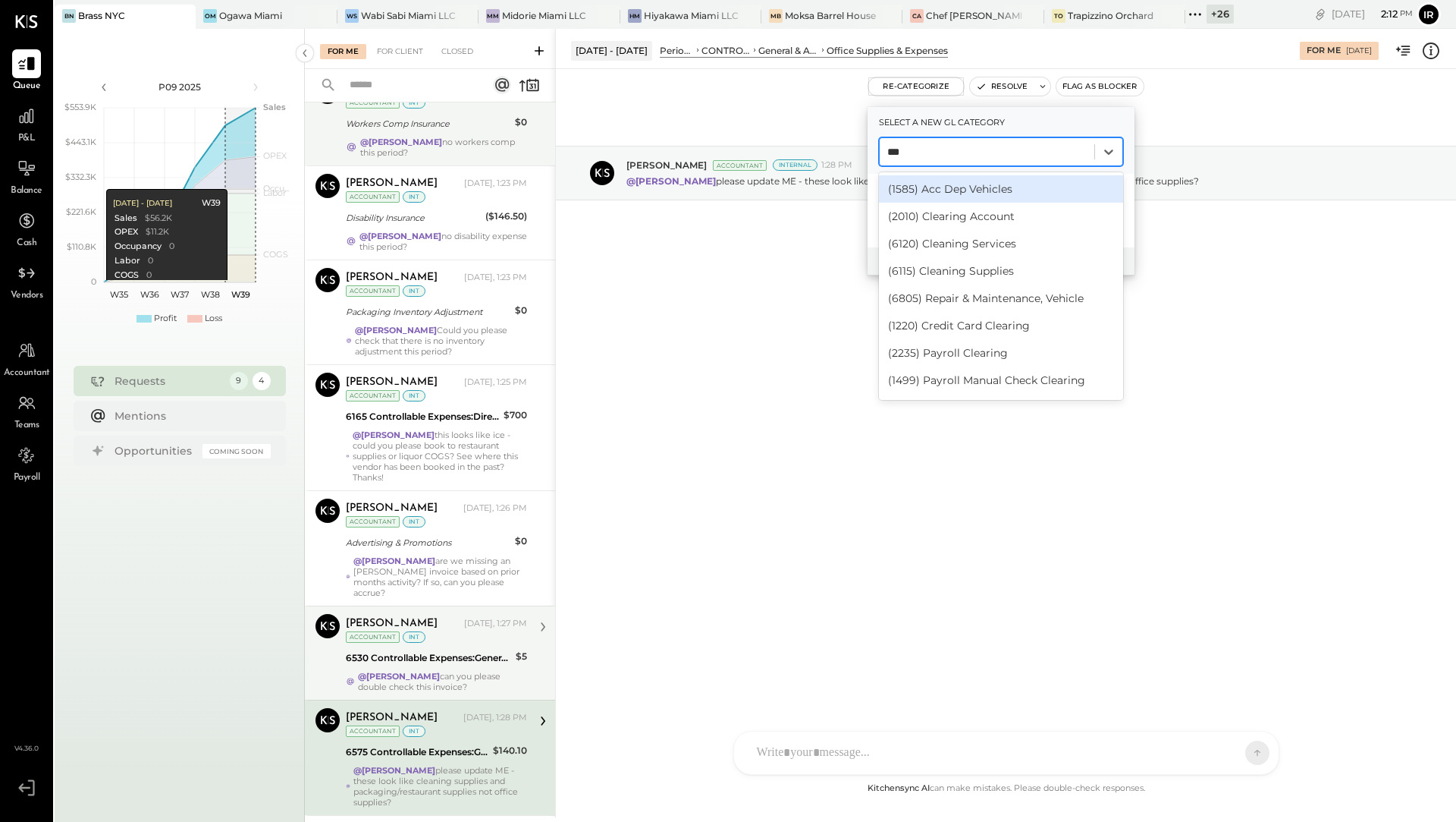
type input "****"
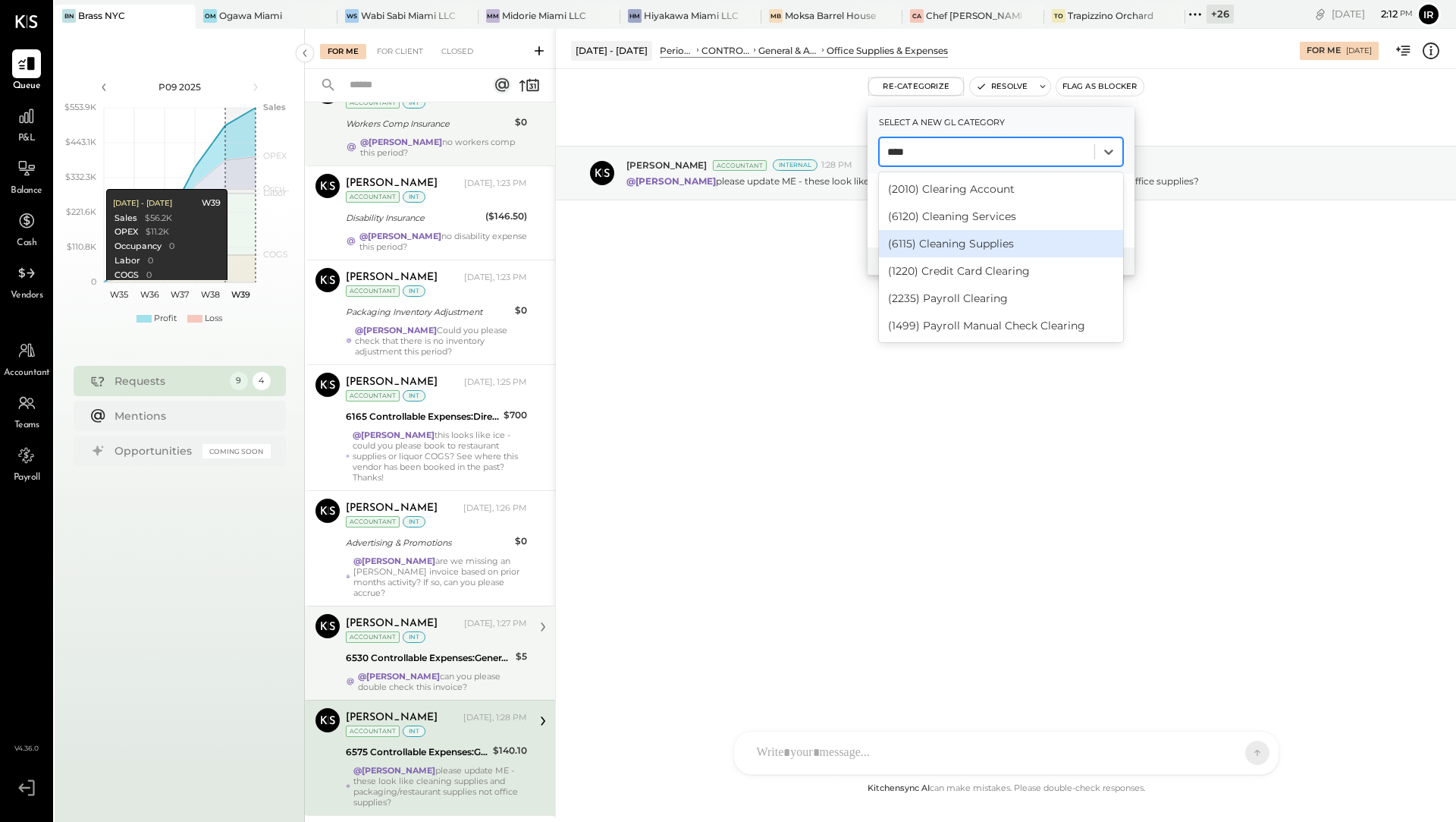
click at [948, 242] on div "(6115) Cleaning Supplies" at bounding box center [1002, 243] width 244 height 27
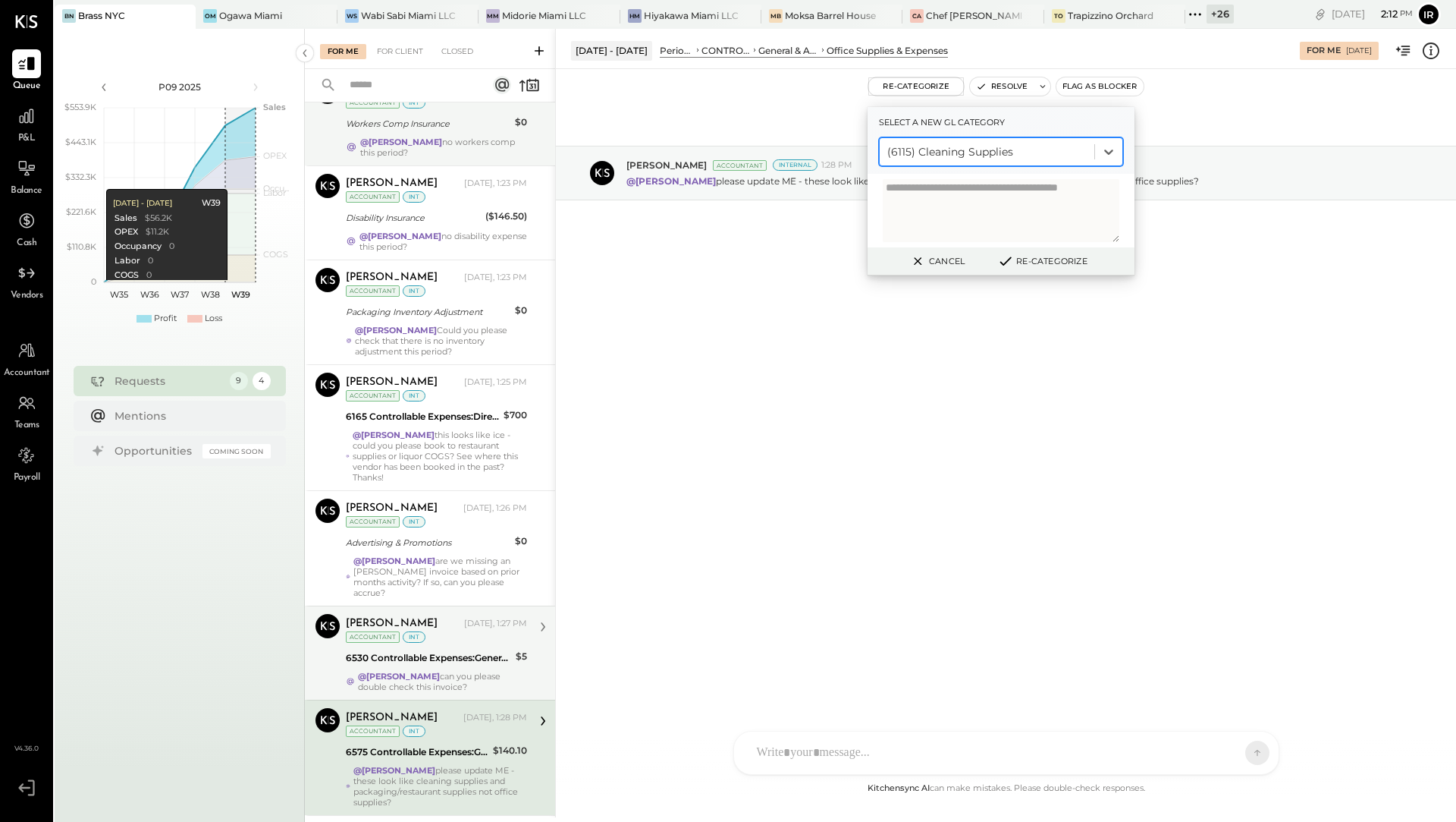
click at [1045, 266] on button "Re-Categorize" at bounding box center [1042, 260] width 100 height 18
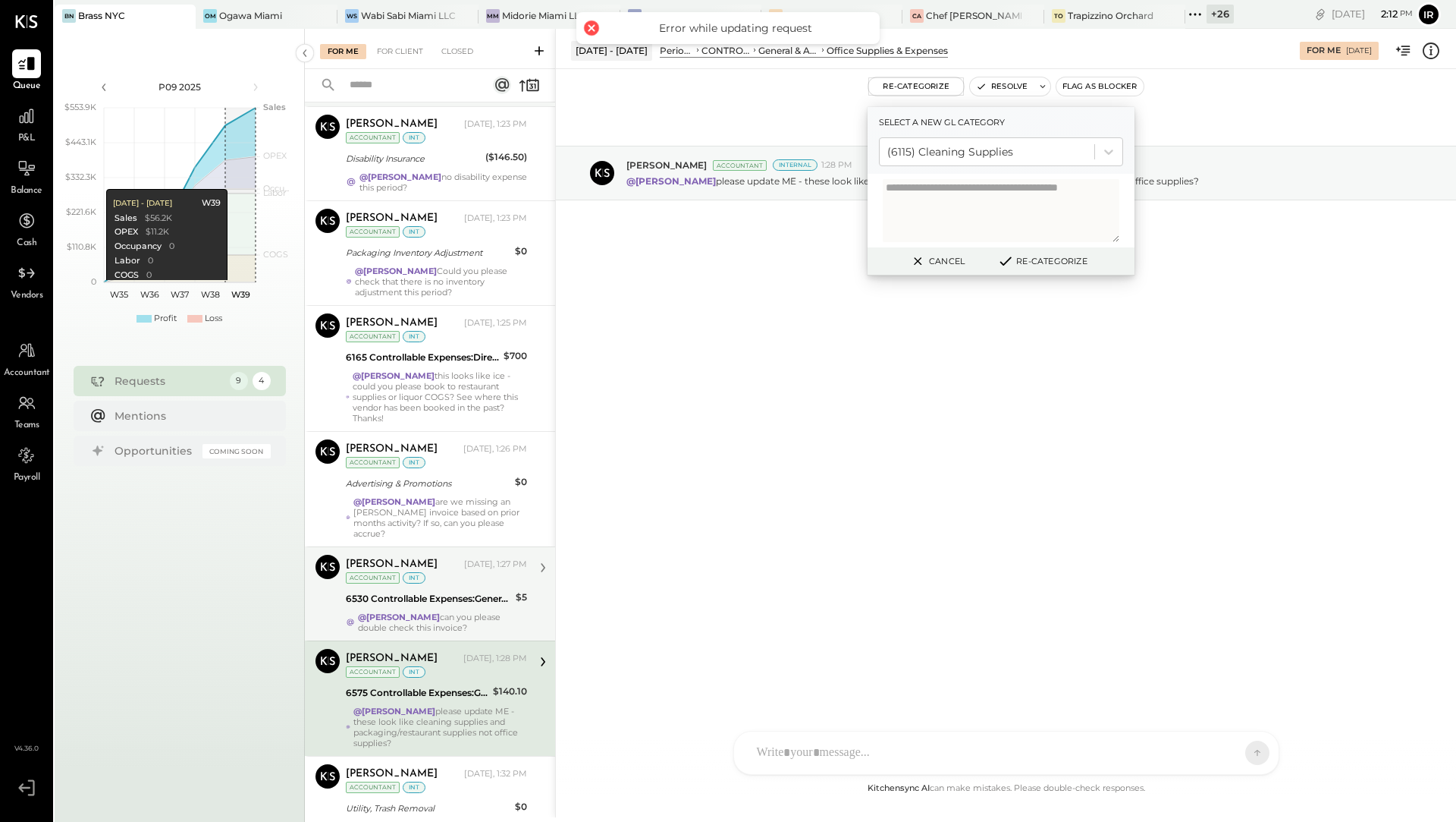
scroll to position [279, 0]
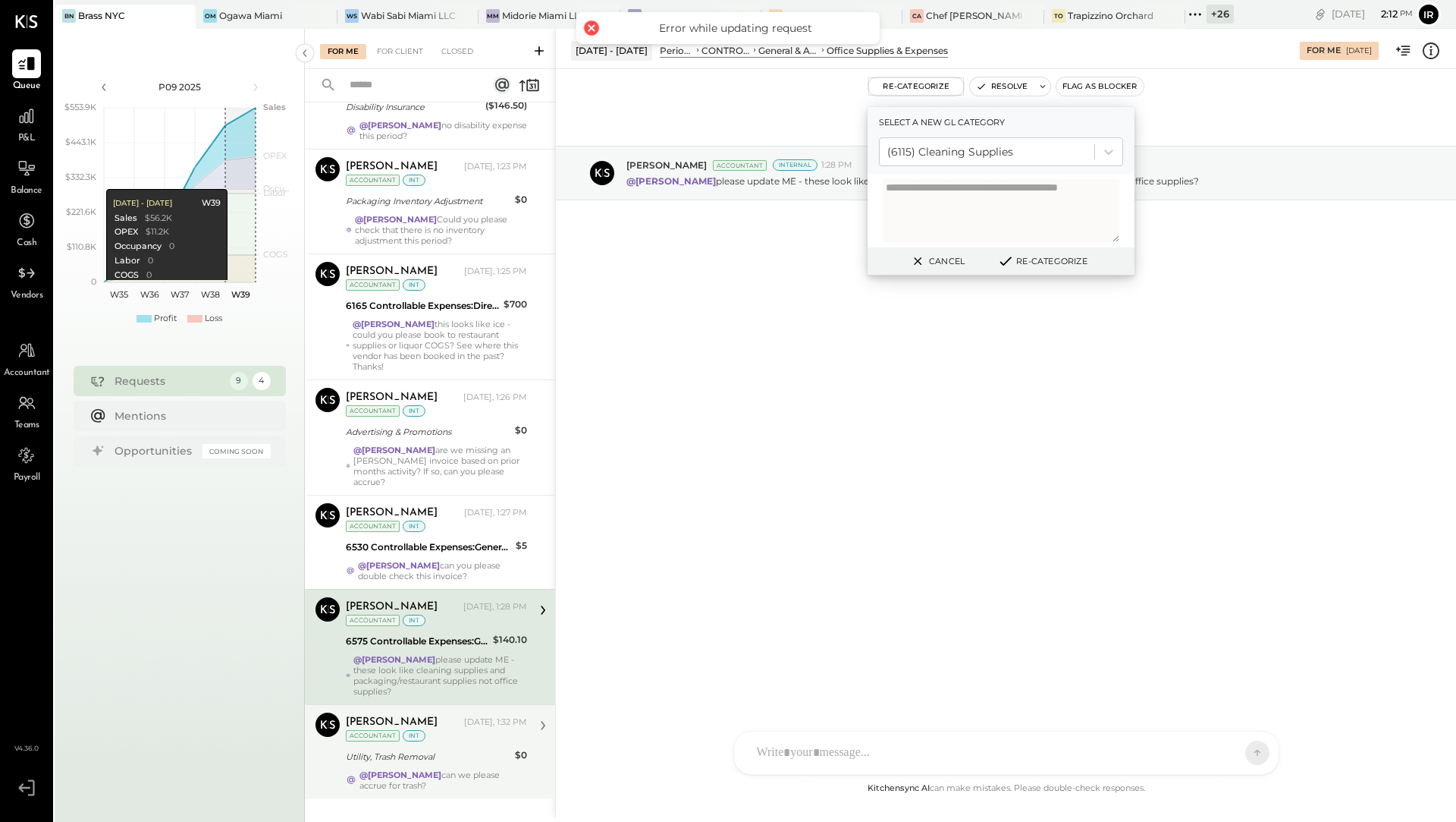
click at [411, 748] on div "Utility, Trash Removal" at bounding box center [428, 755] width 165 height 15
